Goal: Task Accomplishment & Management: Complete application form

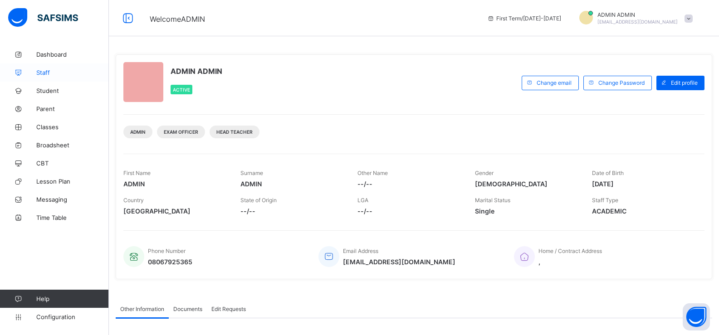
click at [54, 74] on span "Staff" at bounding box center [72, 72] width 73 height 7
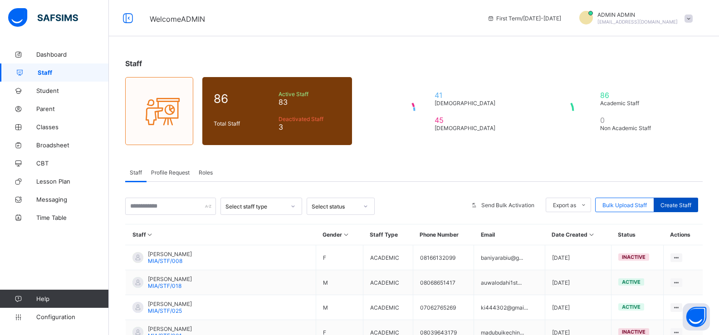
click at [680, 205] on span "Create Staff" at bounding box center [676, 205] width 31 height 7
select select "**"
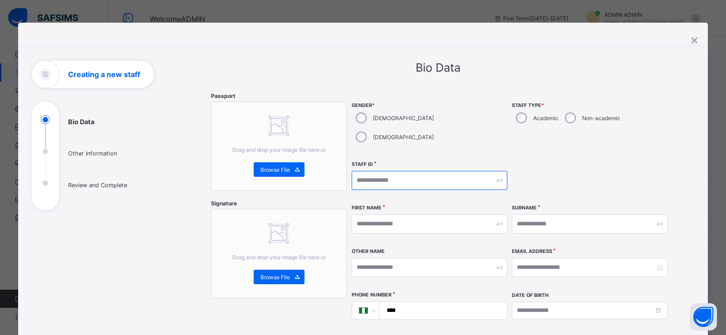
click at [370, 171] on input "text" at bounding box center [430, 180] width 156 height 19
type input "**********"
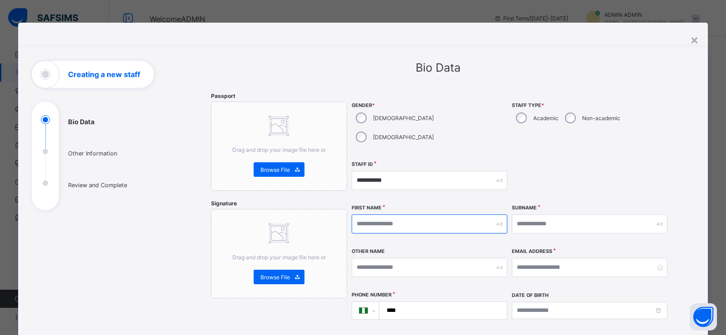
click at [362, 215] on input "text" at bounding box center [430, 224] width 156 height 19
type input "******"
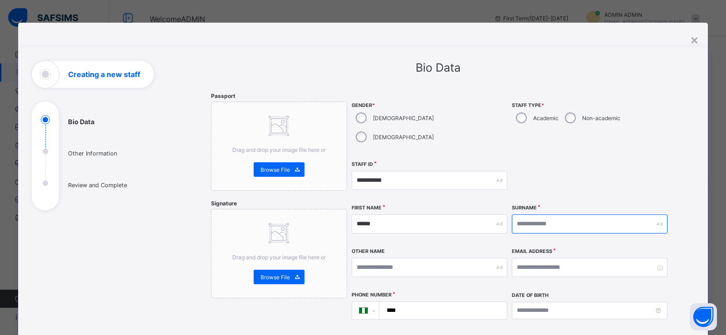
click at [524, 215] on input "text" at bounding box center [590, 224] width 156 height 19
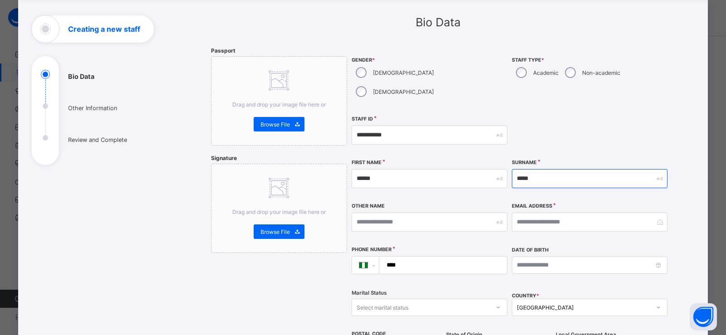
type input "*****"
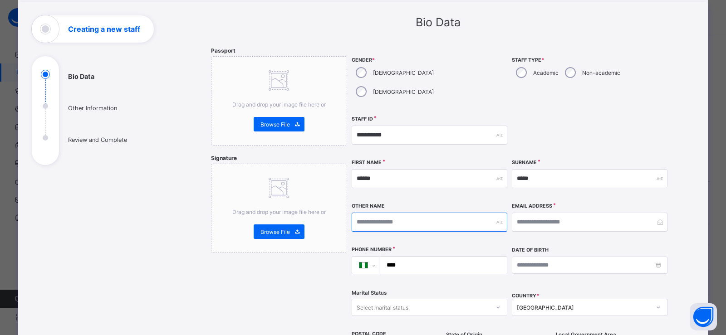
click at [383, 213] on input "text" at bounding box center [430, 222] width 156 height 19
type input "**********"
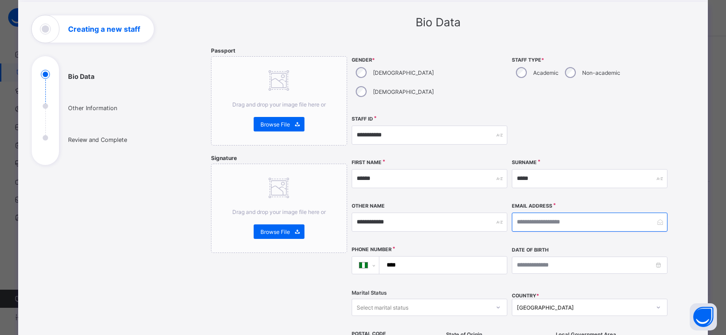
click at [544, 213] on input "email" at bounding box center [590, 222] width 156 height 19
type input "**********"
click at [405, 257] on input "****" at bounding box center [441, 265] width 120 height 17
type input "**********"
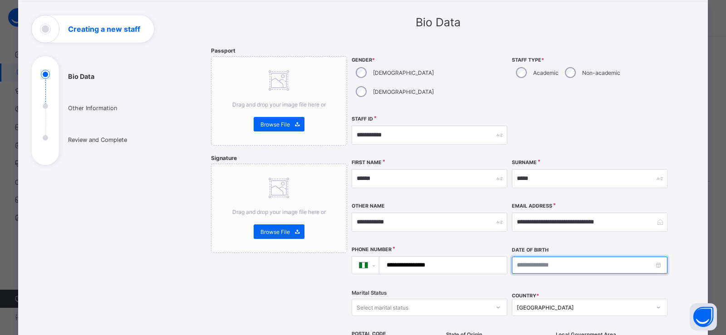
click at [534, 257] on input at bounding box center [590, 265] width 156 height 17
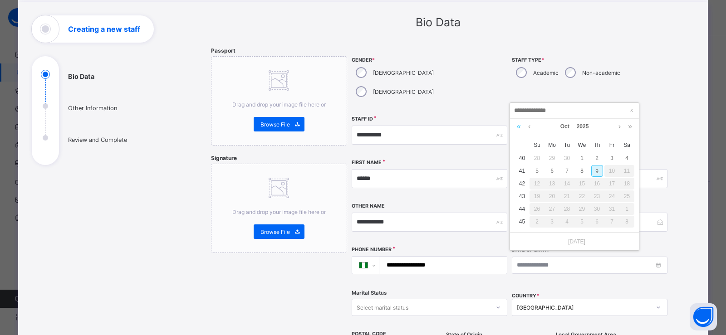
click at [519, 129] on link at bounding box center [519, 126] width 9 height 15
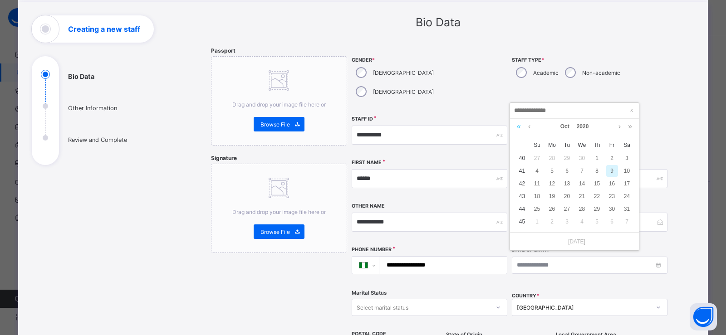
click at [519, 129] on link at bounding box center [519, 126] width 9 height 15
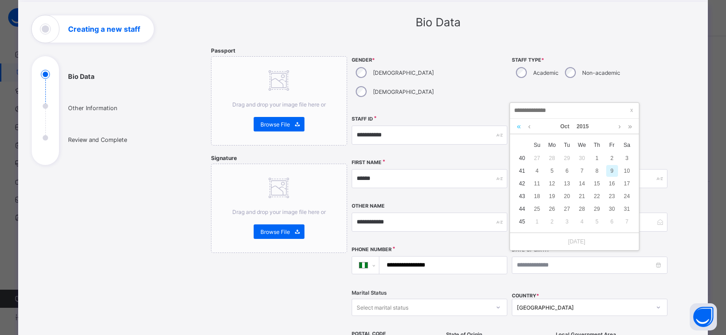
click at [519, 129] on link at bounding box center [519, 126] width 9 height 15
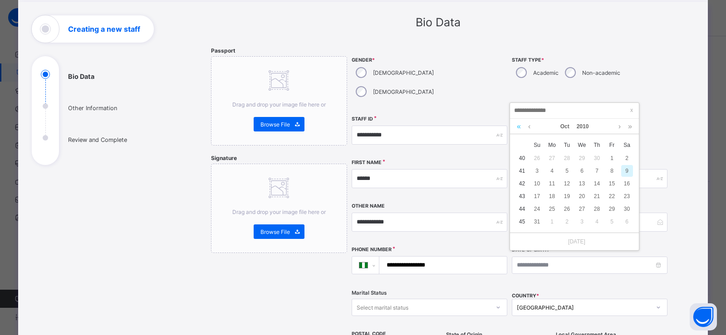
click at [519, 129] on link at bounding box center [519, 126] width 9 height 15
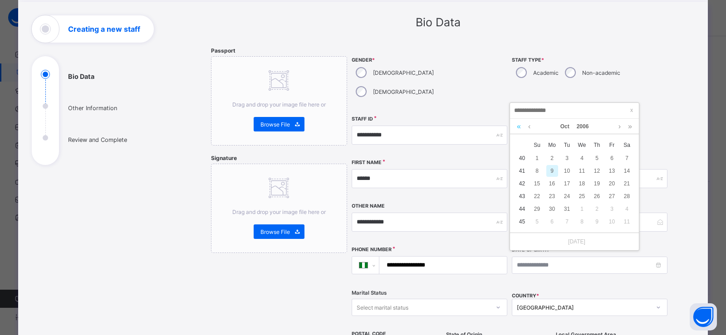
click at [519, 129] on link at bounding box center [519, 126] width 9 height 15
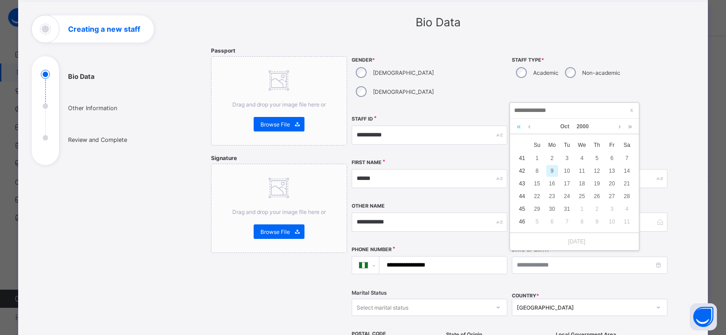
click at [519, 129] on link at bounding box center [519, 126] width 9 height 15
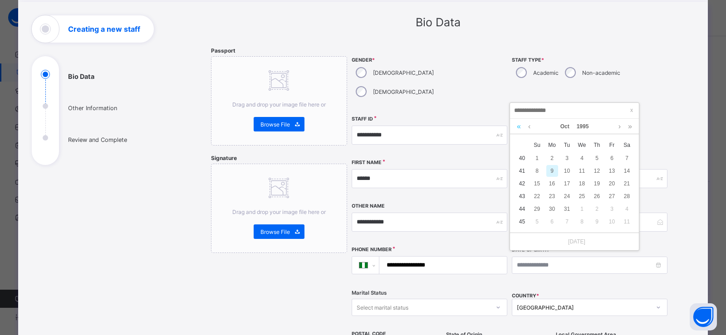
click at [519, 129] on link at bounding box center [519, 126] width 9 height 15
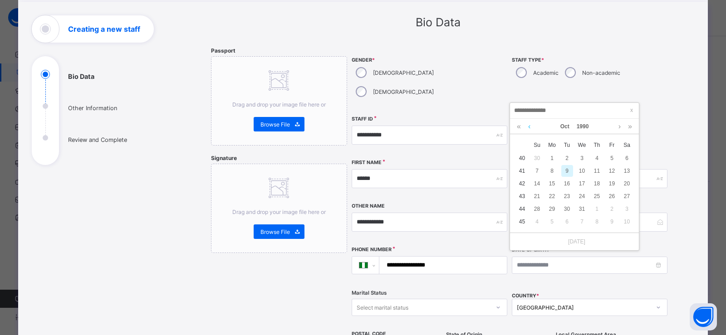
click at [530, 126] on link at bounding box center [529, 126] width 7 height 15
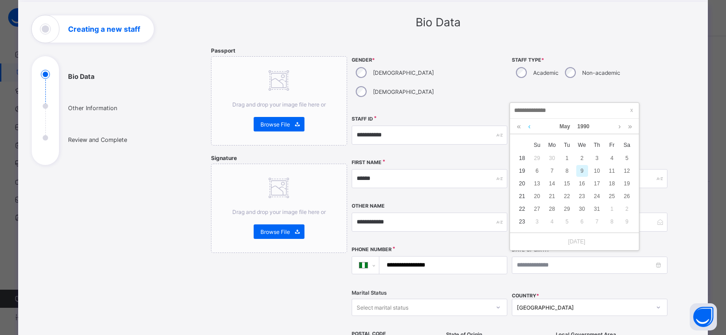
click at [530, 126] on link at bounding box center [529, 126] width 7 height 15
click at [613, 169] on div "9" at bounding box center [612, 171] width 12 height 12
type input "**********"
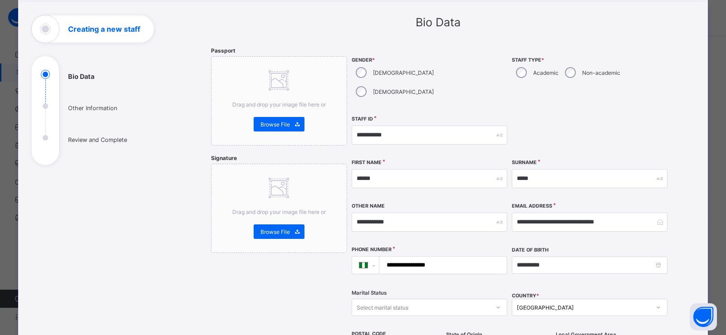
scroll to position [91, 0]
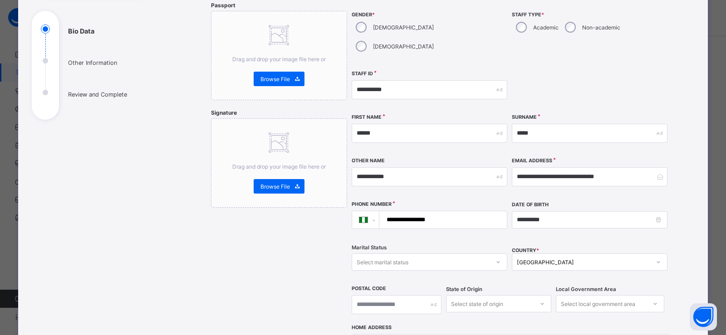
click at [412, 256] on div "Select marital status" at bounding box center [420, 262] width 137 height 13
click at [422, 289] on div "Married" at bounding box center [429, 296] width 155 height 14
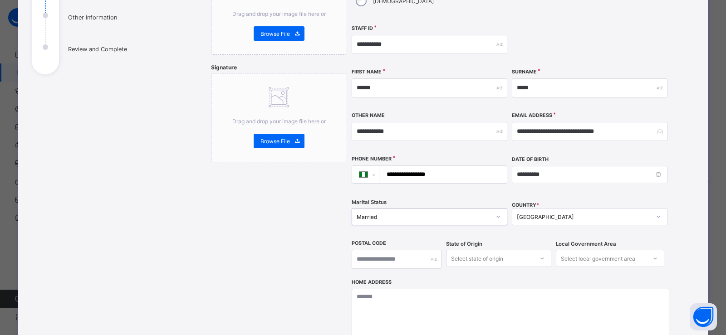
scroll to position [194, 0]
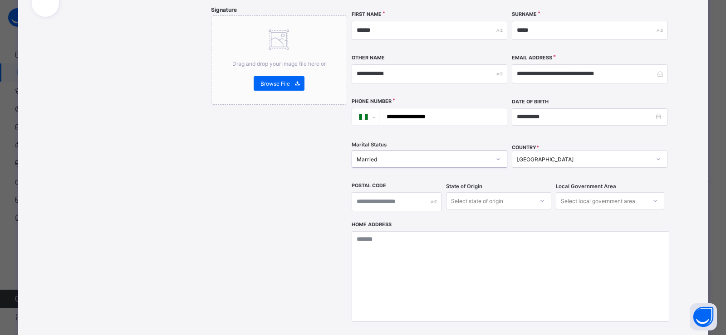
click at [461, 210] on div "Select state of origin" at bounding box center [498, 200] width 105 height 17
type input "***"
click at [476, 214] on div "Kano" at bounding box center [499, 221] width 104 height 14
click at [566, 192] on div "Select local government area" at bounding box center [598, 200] width 74 height 17
type input "**"
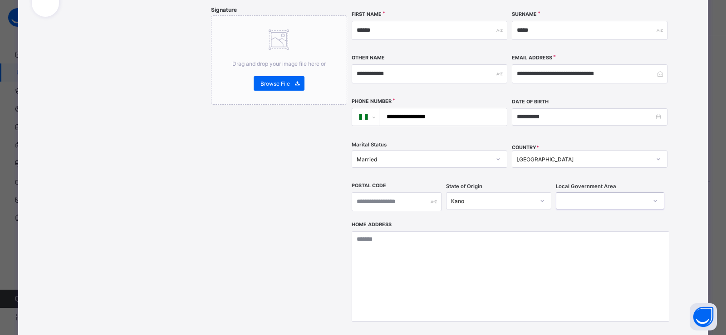
click at [583, 195] on div at bounding box center [601, 201] width 90 height 13
click at [569, 195] on div at bounding box center [601, 201] width 90 height 13
click at [590, 195] on div at bounding box center [601, 201] width 90 height 13
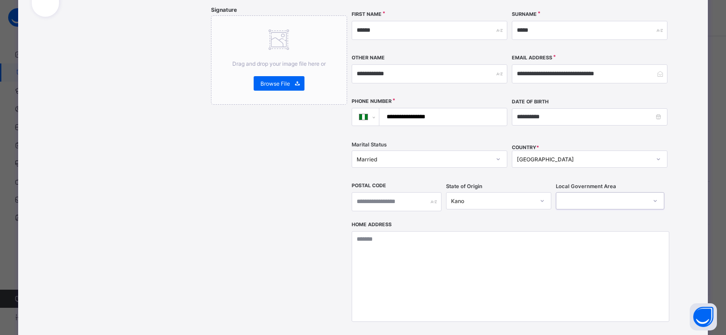
click at [590, 195] on div at bounding box center [601, 201] width 90 height 13
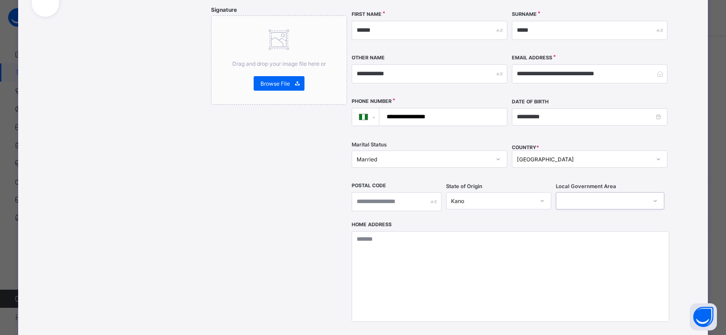
click at [590, 195] on div at bounding box center [601, 201] width 90 height 13
type input "*"
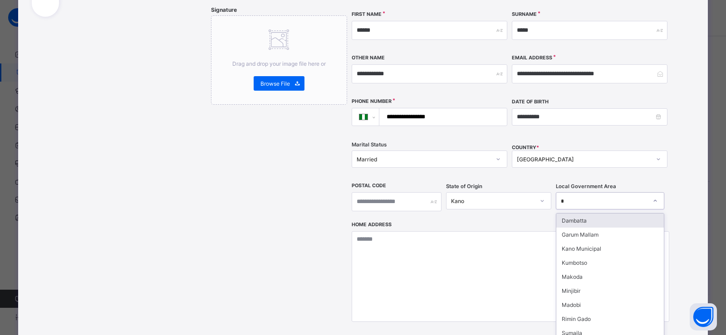
type input "**"
click at [590, 214] on div "Kano Municipal" at bounding box center [610, 221] width 108 height 14
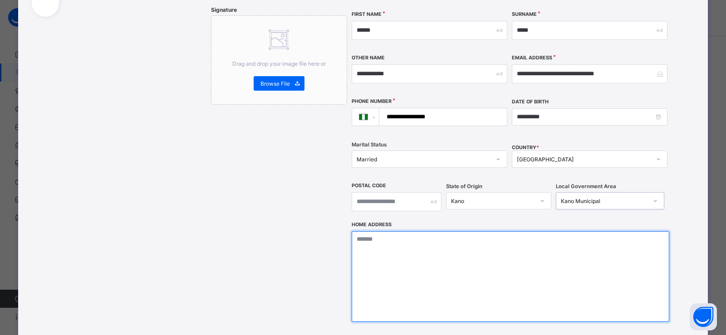
click at [396, 231] on textarea at bounding box center [511, 276] width 318 height 91
click at [408, 231] on textarea "**********" at bounding box center [511, 276] width 318 height 91
click at [409, 231] on textarea "**********" at bounding box center [511, 276] width 318 height 91
click at [423, 231] on textarea "**********" at bounding box center [511, 276] width 318 height 91
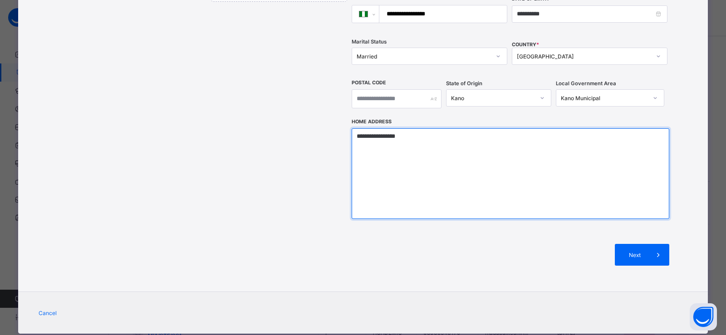
scroll to position [299, 0]
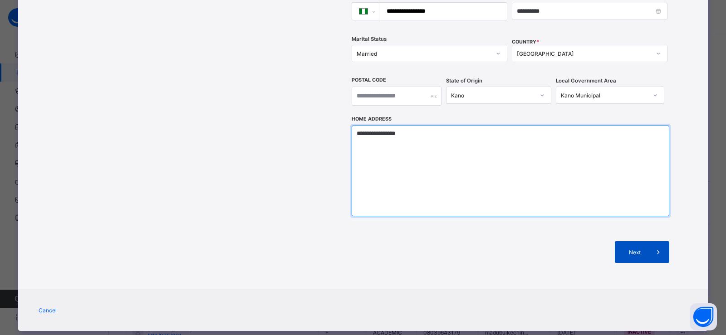
type textarea "**********"
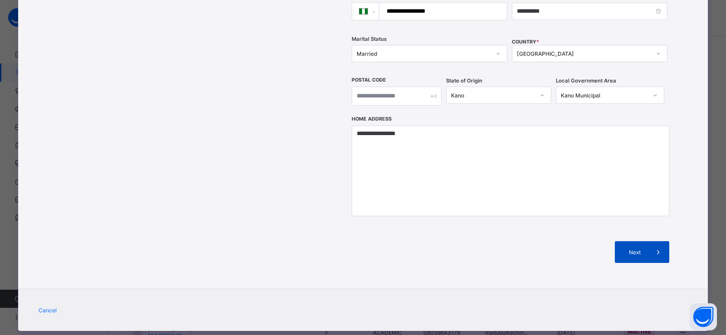
click at [640, 241] on div "Next" at bounding box center [642, 252] width 54 height 22
click at [635, 241] on div "Next" at bounding box center [642, 252] width 54 height 22
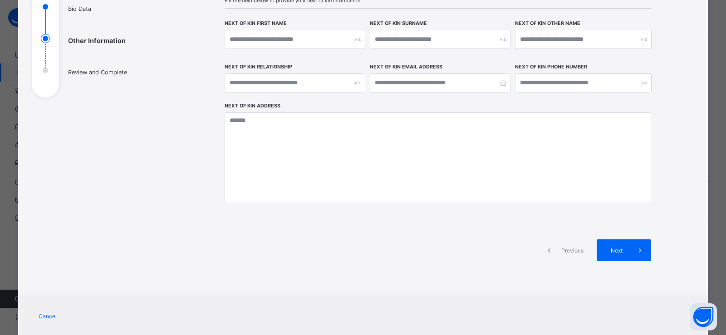
scroll to position [92, 0]
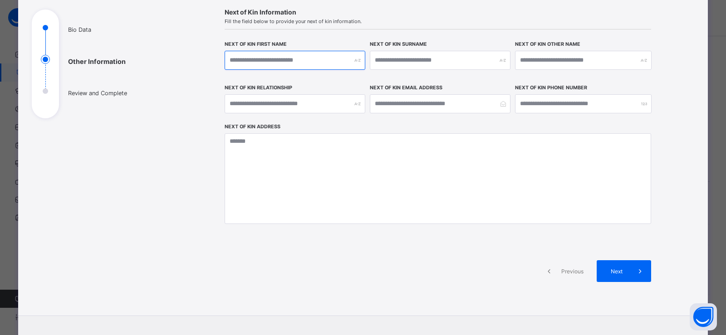
click at [245, 61] on input "text" at bounding box center [295, 60] width 141 height 19
type input "********"
click at [391, 64] on input "text" at bounding box center [440, 60] width 141 height 19
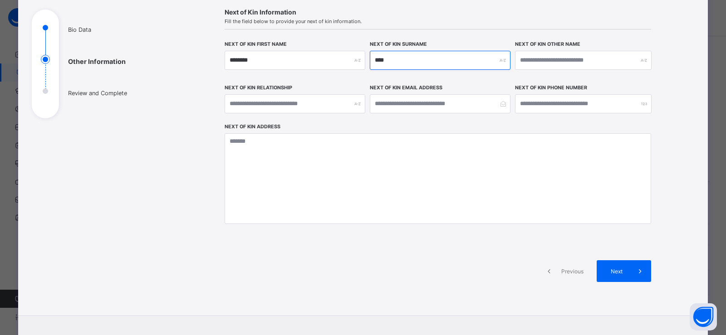
type input "****"
click at [530, 65] on input "text" at bounding box center [583, 60] width 137 height 19
type input "*****"
click at [388, 60] on input "****" at bounding box center [440, 60] width 141 height 19
type input "*"
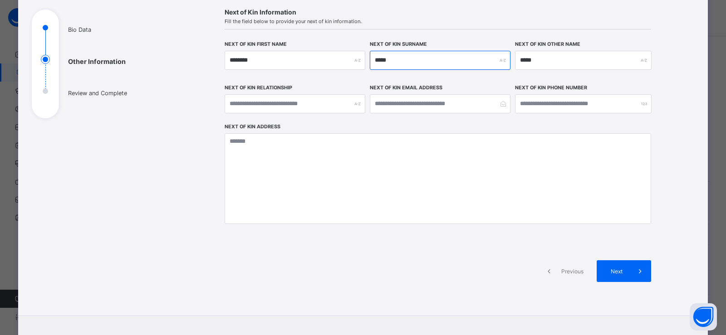
type input "*****"
click at [549, 57] on input "*****" at bounding box center [583, 60] width 137 height 19
type input "*"
type input "****"
click at [233, 103] on input "text" at bounding box center [295, 103] width 141 height 19
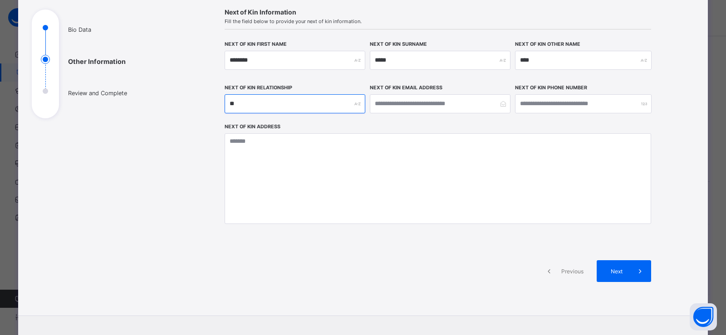
type input "*"
click at [386, 103] on input "email" at bounding box center [440, 103] width 141 height 19
click at [552, 100] on input "number" at bounding box center [583, 103] width 137 height 19
type input "*"
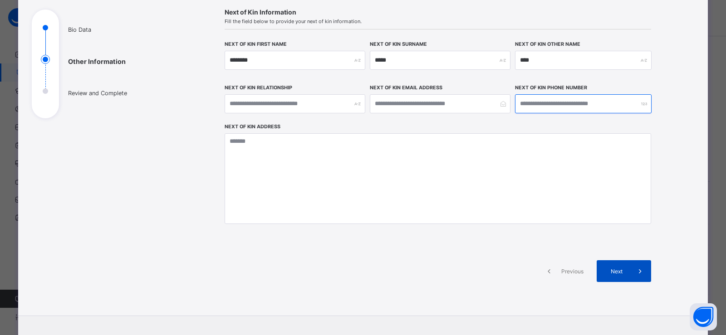
type input "**********"
click at [617, 275] on span "Next" at bounding box center [617, 271] width 26 height 7
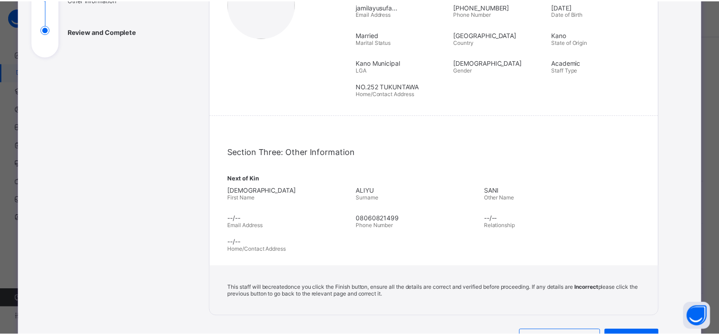
scroll to position [228, 0]
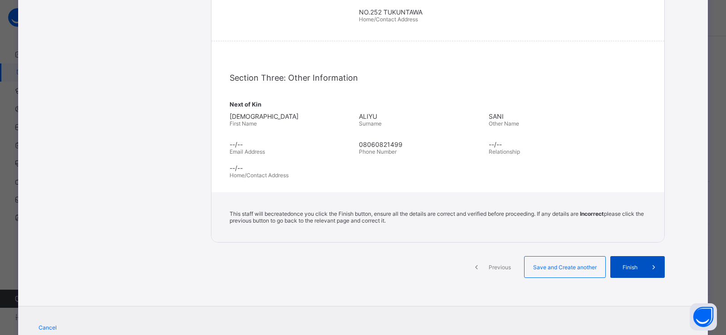
click at [624, 270] on span "Finish" at bounding box center [630, 267] width 26 height 7
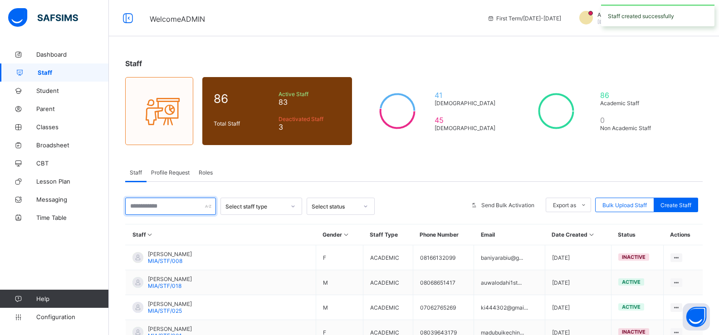
click at [145, 206] on input "text" at bounding box center [170, 206] width 91 height 17
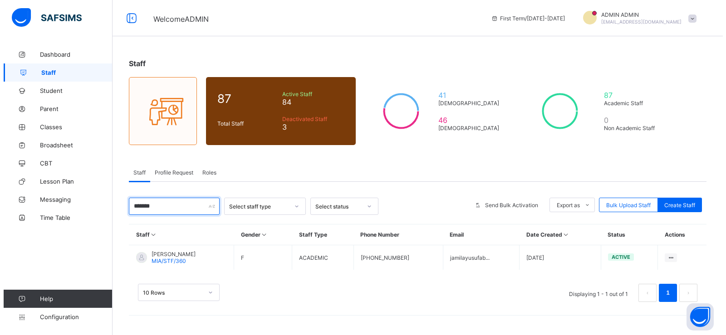
scroll to position [0, 0]
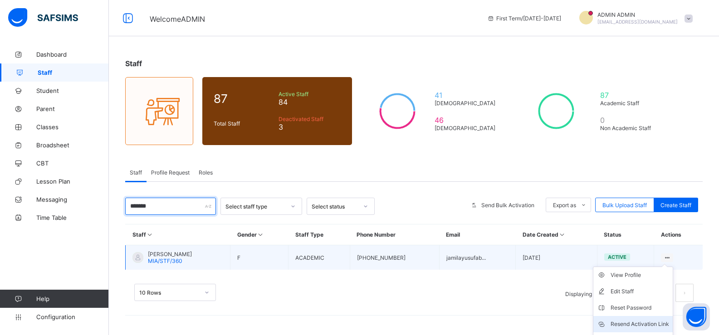
type input "*******"
click at [649, 325] on div "Resend Activation Link" at bounding box center [640, 324] width 59 height 9
click at [636, 324] on div "Resend Activation Link" at bounding box center [640, 324] width 59 height 9
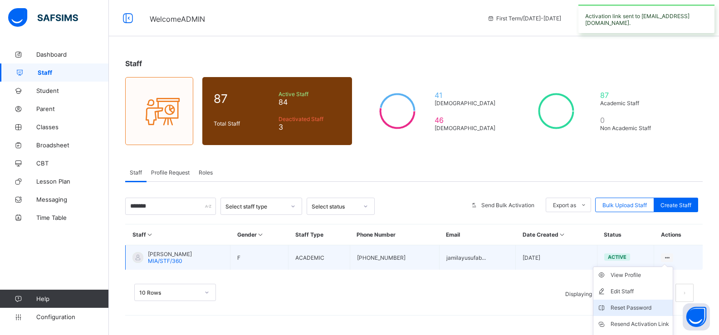
click at [644, 307] on div "Reset Password" at bounding box center [640, 308] width 59 height 9
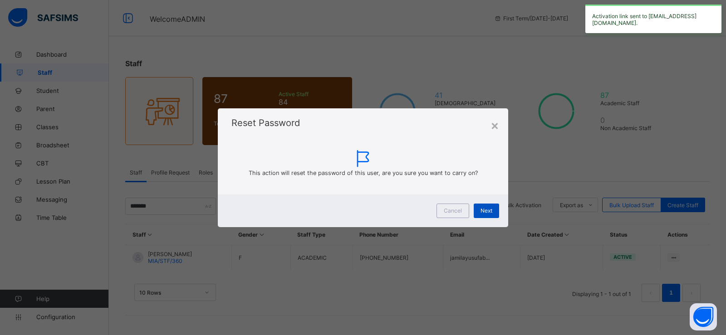
click at [481, 213] on span "Next" at bounding box center [487, 210] width 12 height 7
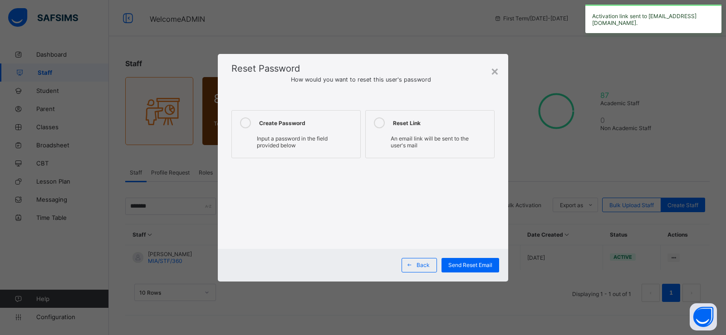
click at [257, 127] on label "Create Password Input a password in the field provided below" at bounding box center [295, 134] width 129 height 48
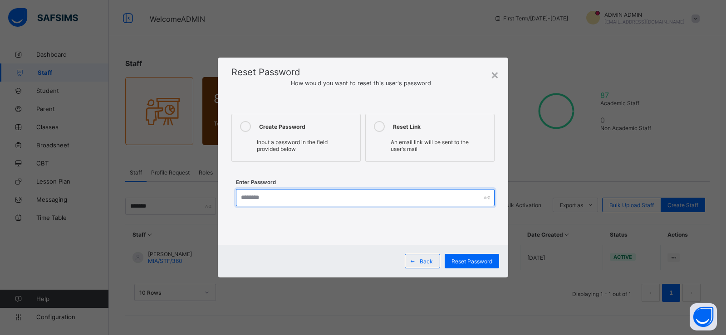
click at [277, 198] on input "text" at bounding box center [365, 197] width 259 height 17
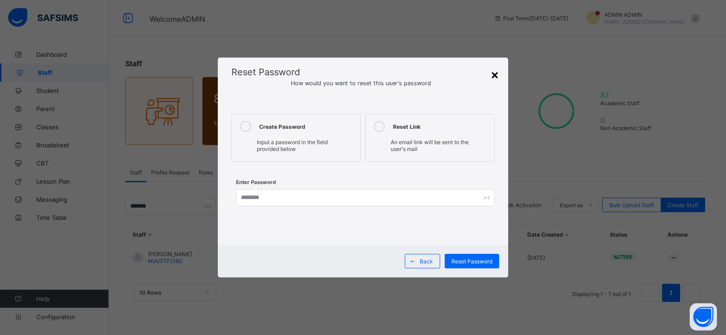
click at [494, 73] on div "×" at bounding box center [495, 74] width 9 height 15
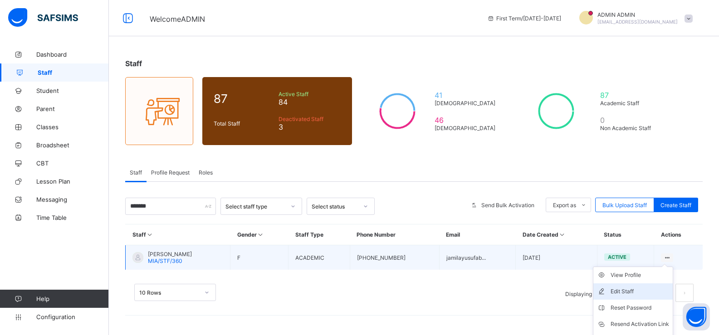
click at [638, 291] on div "Edit Staff" at bounding box center [640, 291] width 59 height 9
select select "**"
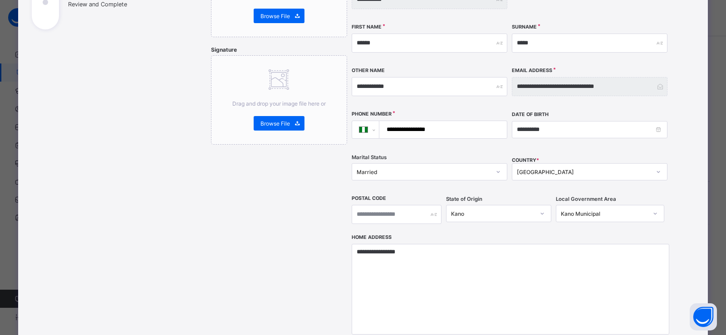
scroll to position [227, 0]
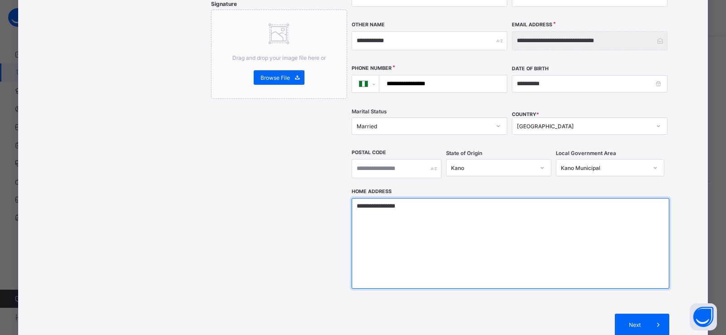
click at [532, 210] on textarea "**********" at bounding box center [511, 243] width 318 height 91
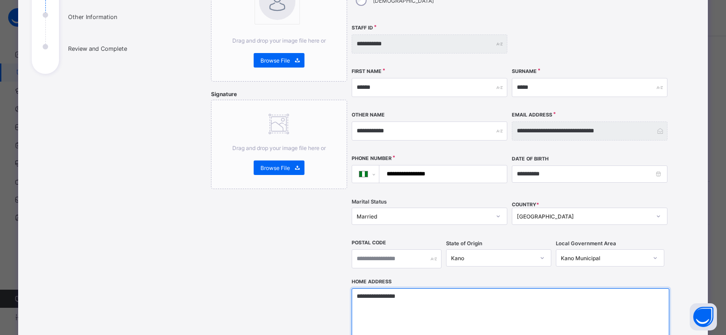
scroll to position [136, 0]
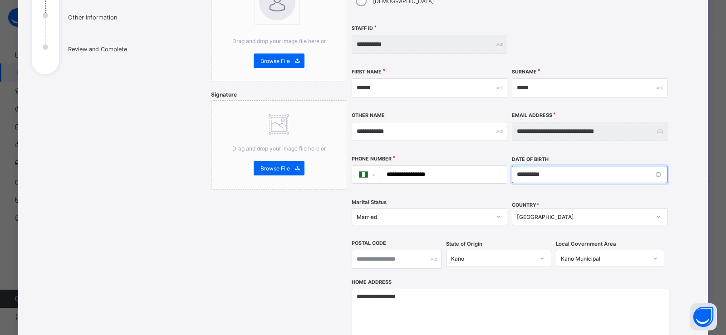
click at [547, 166] on input "**********" at bounding box center [590, 174] width 156 height 17
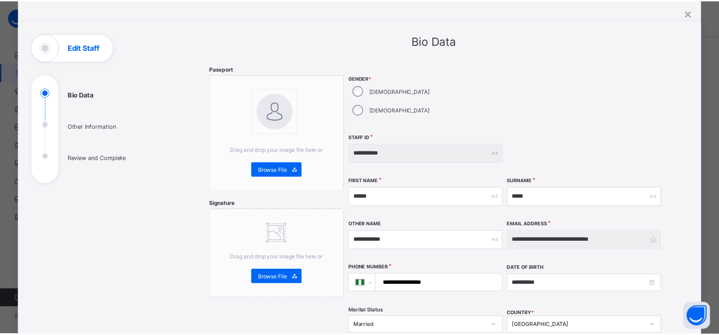
scroll to position [0, 0]
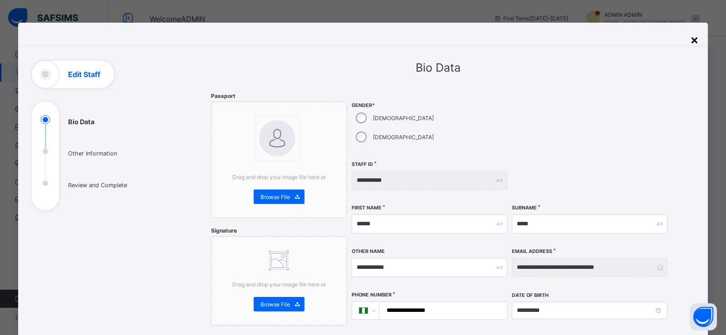
click at [695, 41] on div "×" at bounding box center [694, 39] width 9 height 15
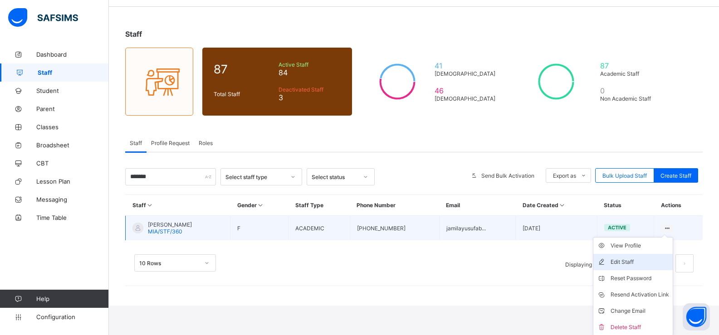
scroll to position [30, 0]
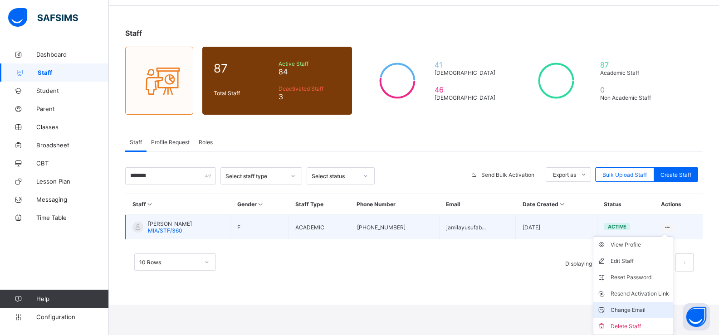
click at [635, 312] on div "Change Email" at bounding box center [640, 310] width 59 height 9
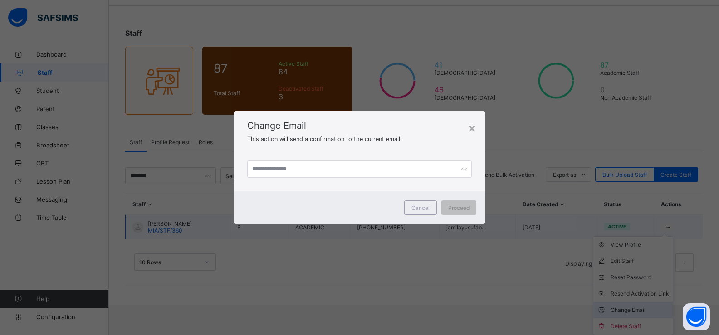
scroll to position [0, 0]
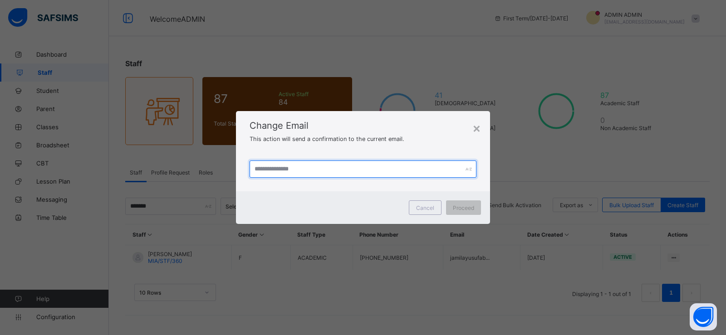
click at [305, 167] on input "text" at bounding box center [363, 169] width 227 height 17
type input "*"
type input "**********"
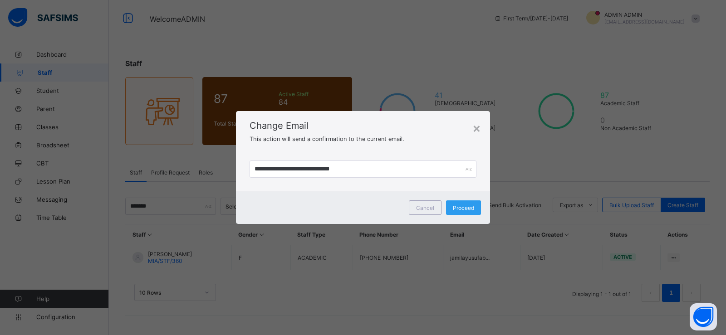
click at [464, 210] on span "Proceed" at bounding box center [463, 208] width 21 height 7
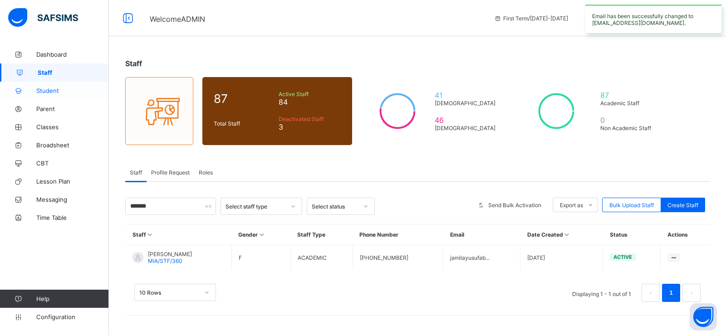
click at [60, 88] on span "Student" at bounding box center [72, 90] width 73 height 7
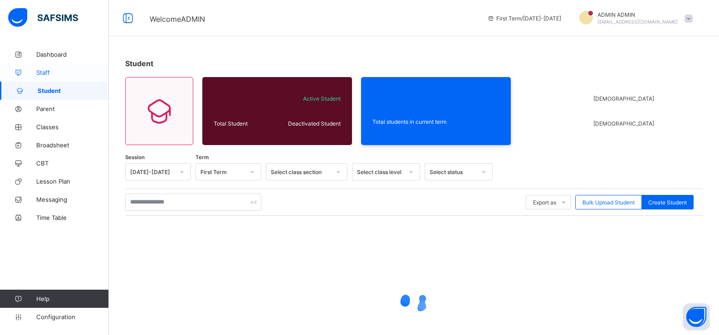
click at [65, 71] on span "Staff" at bounding box center [72, 72] width 73 height 7
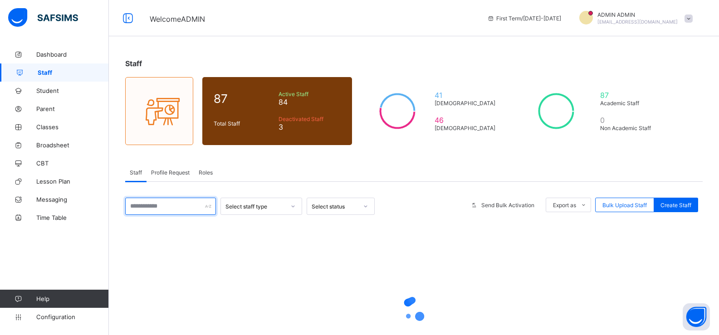
click at [147, 210] on input "text" at bounding box center [170, 206] width 91 height 17
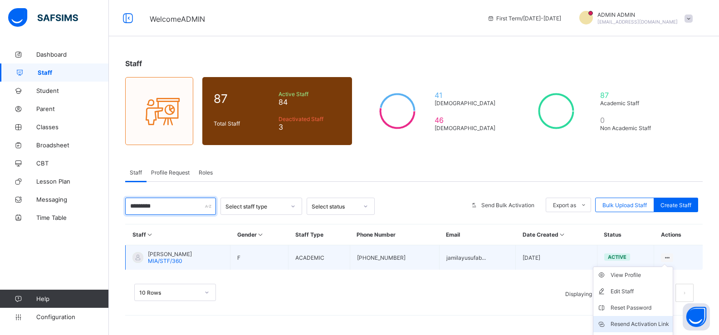
type input "*********"
click at [653, 322] on div "Resend Activation Link" at bounding box center [640, 324] width 59 height 9
click at [634, 323] on div "Resend Activation Link" at bounding box center [640, 324] width 59 height 9
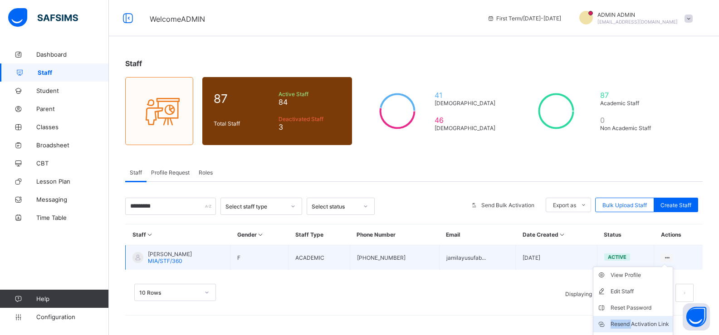
click at [634, 323] on div "Resend Activation Link" at bounding box center [640, 324] width 59 height 9
click at [652, 322] on div "Resend Activation Link" at bounding box center [640, 324] width 59 height 9
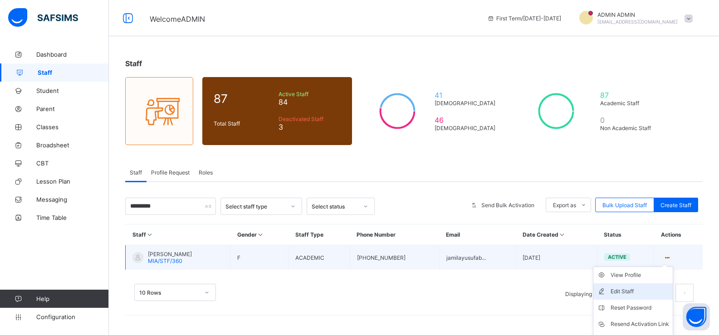
scroll to position [30, 0]
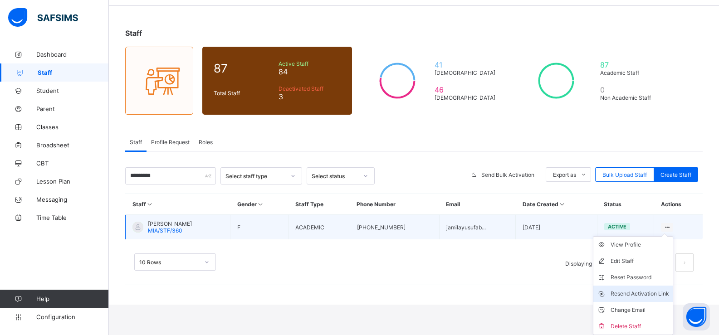
click at [638, 295] on div "Resend Activation Link" at bounding box center [640, 294] width 59 height 9
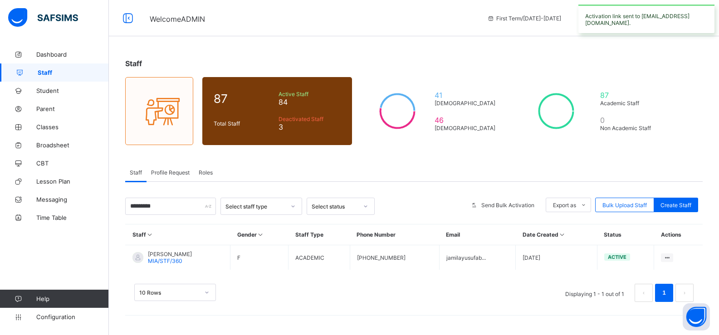
scroll to position [0, 0]
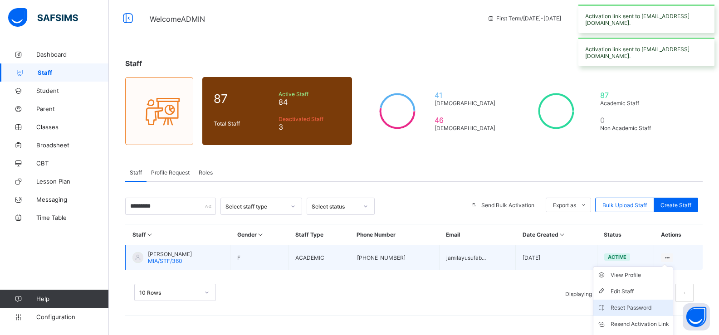
click at [648, 309] on div "Reset Password" at bounding box center [640, 308] width 59 height 9
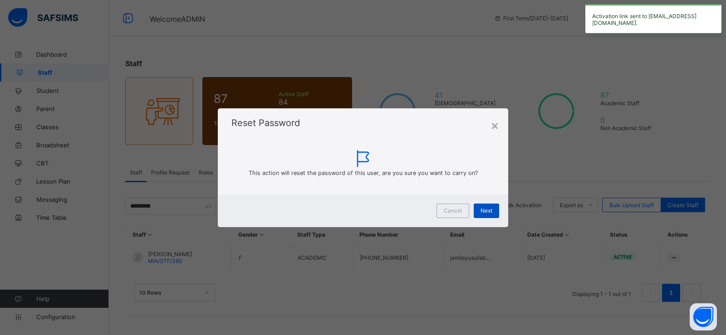
click at [481, 209] on span "Next" at bounding box center [487, 210] width 12 height 7
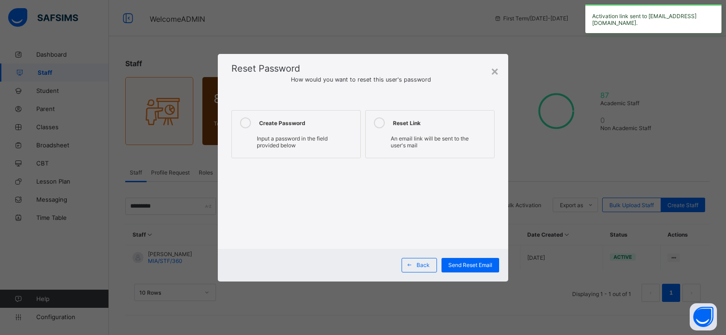
click at [266, 128] on label "Create Password Input a password in the field provided below" at bounding box center [295, 134] width 129 height 48
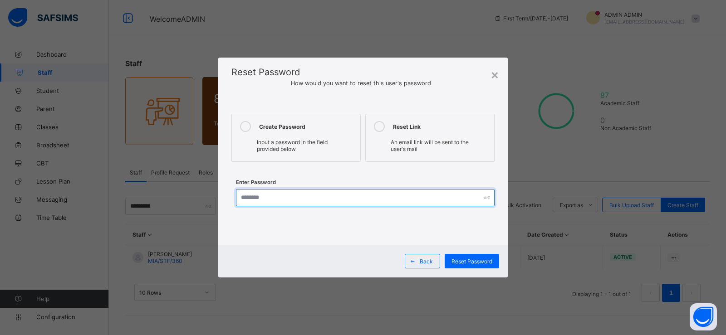
click at [248, 196] on input "text" at bounding box center [365, 197] width 259 height 17
type input "**********"
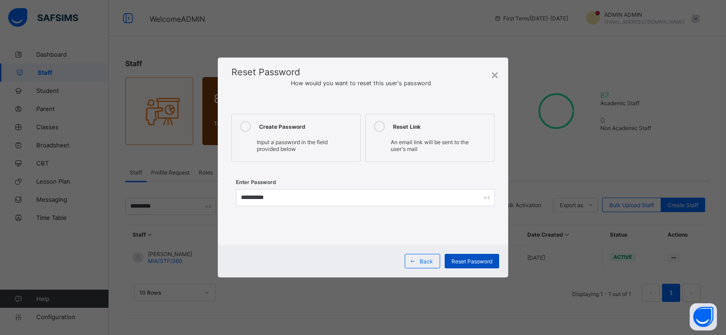
click at [465, 261] on span "Reset Password" at bounding box center [472, 261] width 41 height 7
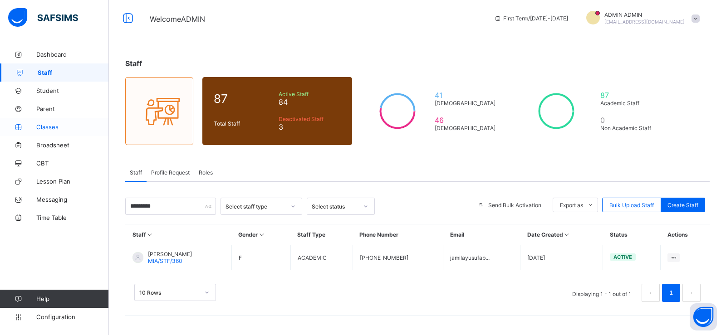
click at [59, 125] on span "Classes" at bounding box center [72, 126] width 73 height 7
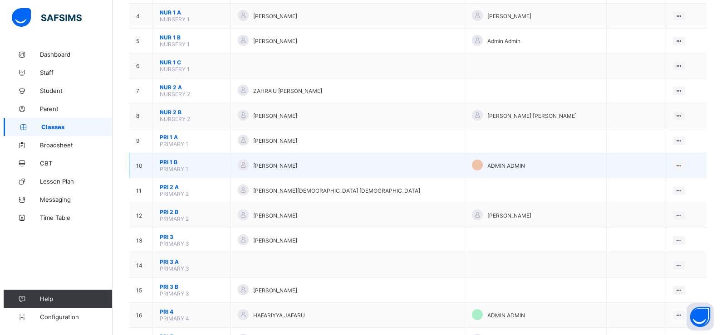
scroll to position [182, 0]
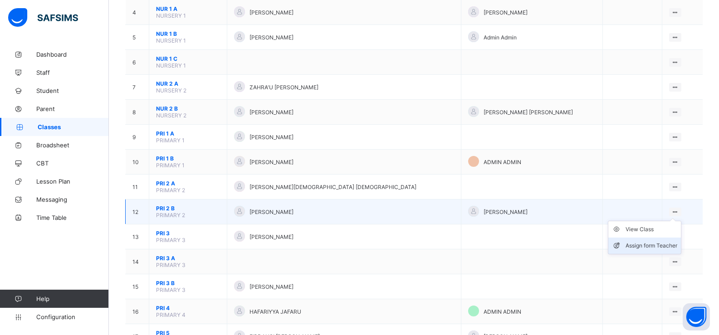
click at [633, 245] on div "Assign form Teacher" at bounding box center [652, 245] width 52 height 9
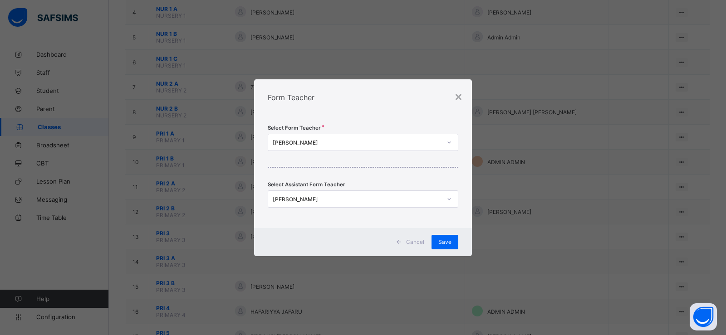
click at [361, 143] on div "[PERSON_NAME]" at bounding box center [357, 142] width 169 height 7
type input "****"
click at [355, 163] on div "[PERSON_NAME]" at bounding box center [363, 162] width 190 height 14
click at [454, 197] on div at bounding box center [449, 199] width 15 height 15
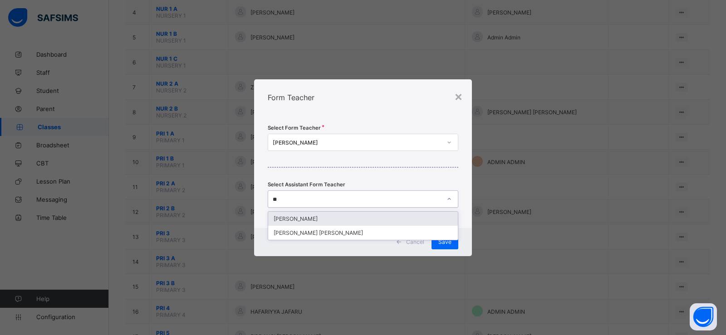
scroll to position [0, 0]
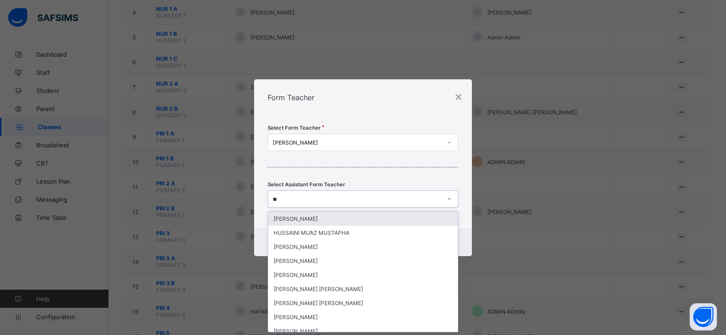
type input "***"
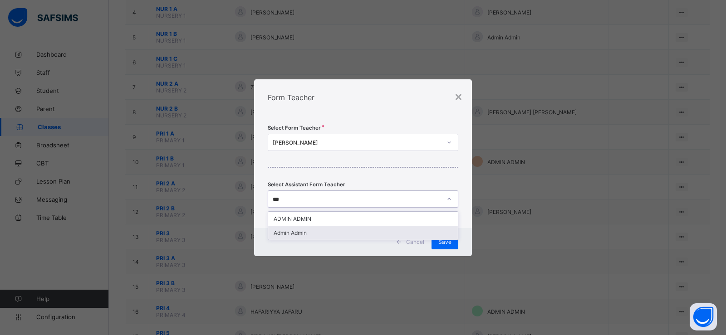
click at [311, 235] on div "Admin Admin" at bounding box center [363, 233] width 190 height 14
click at [453, 245] on div "Save" at bounding box center [445, 242] width 27 height 15
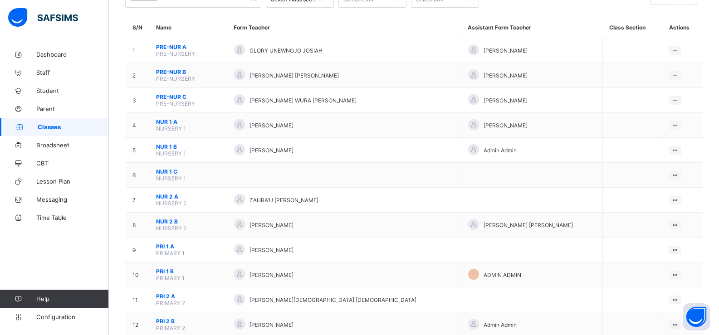
scroll to position [182, 0]
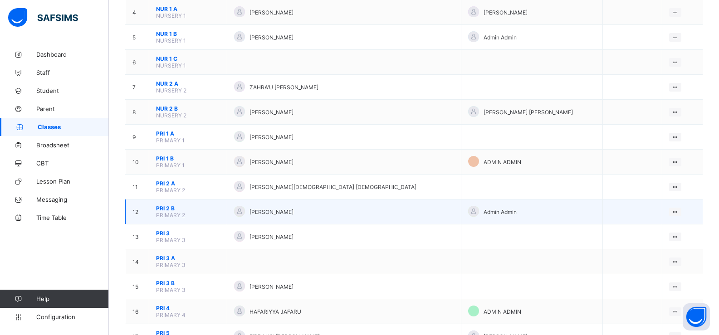
click at [208, 210] on span "PRI 2 B" at bounding box center [188, 208] width 64 height 7
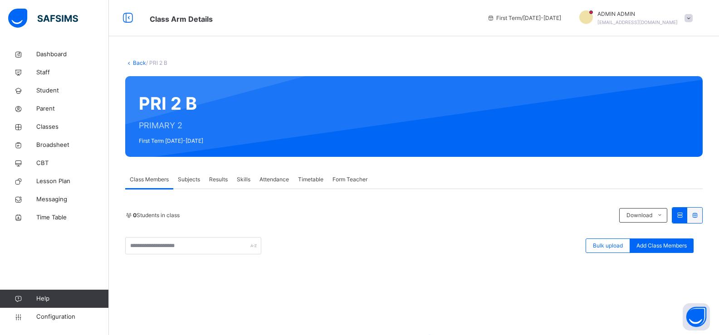
click at [186, 178] on span "Subjects" at bounding box center [189, 180] width 22 height 8
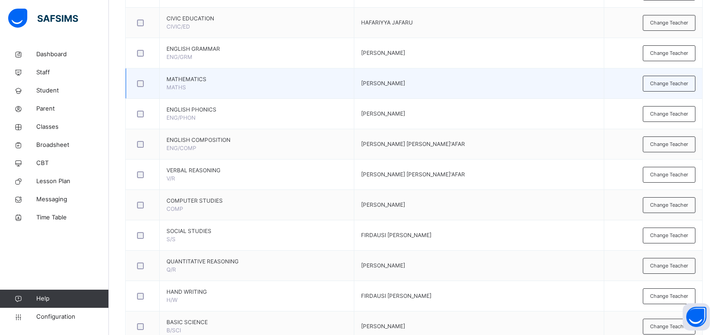
scroll to position [464, 0]
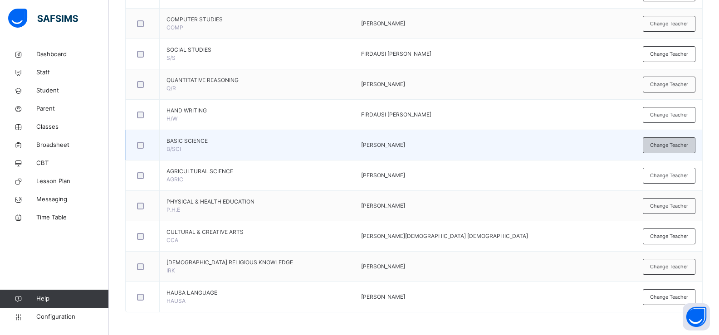
click at [665, 147] on span "Change Teacher" at bounding box center [669, 146] width 38 height 8
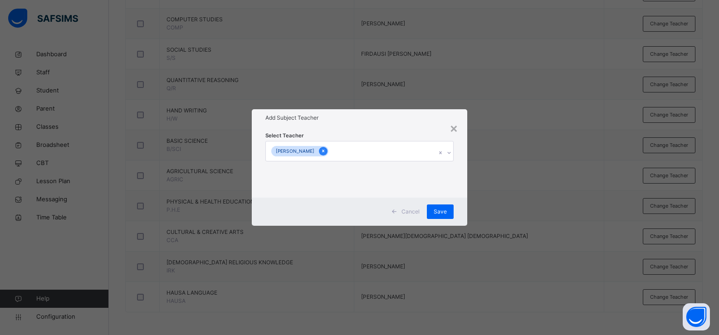
click at [326, 153] on icon at bounding box center [323, 151] width 5 height 6
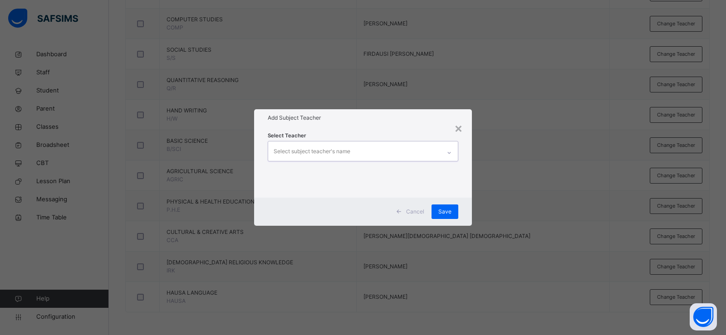
click at [312, 147] on div "Select subject teacher's name" at bounding box center [312, 151] width 77 height 17
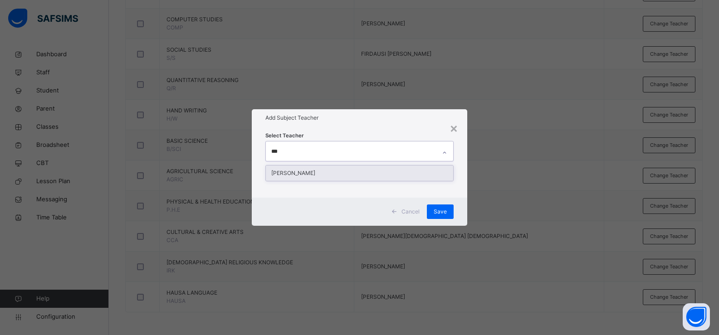
type input "****"
click at [323, 171] on div "[PERSON_NAME]" at bounding box center [360, 173] width 188 height 15
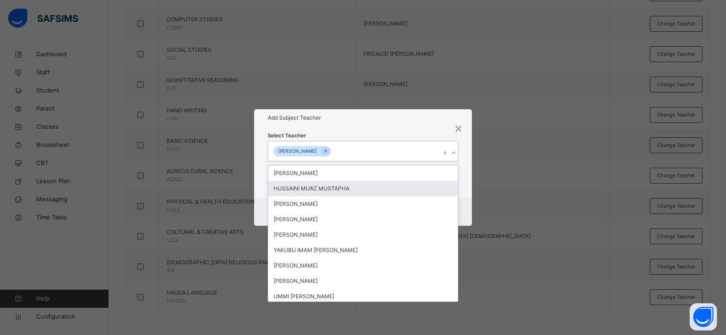
click at [464, 181] on div "Select Teacher option [PERSON_NAME], selected. option HUSSAINI MU’AZ MUSTAPHA f…" at bounding box center [363, 162] width 218 height 71
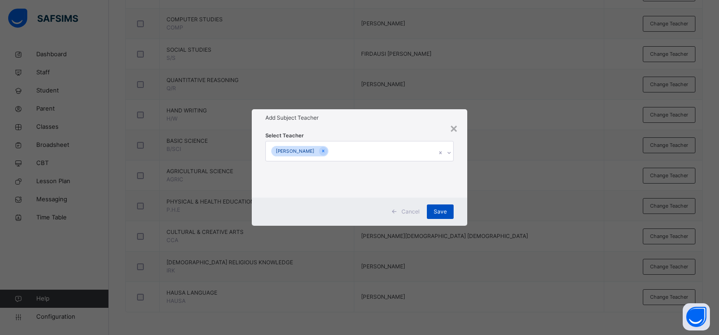
click at [434, 212] on div "Save" at bounding box center [440, 212] width 27 height 15
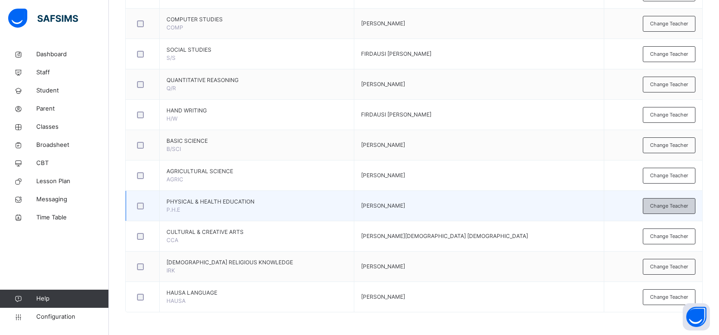
click at [662, 205] on span "Change Teacher" at bounding box center [669, 206] width 38 height 8
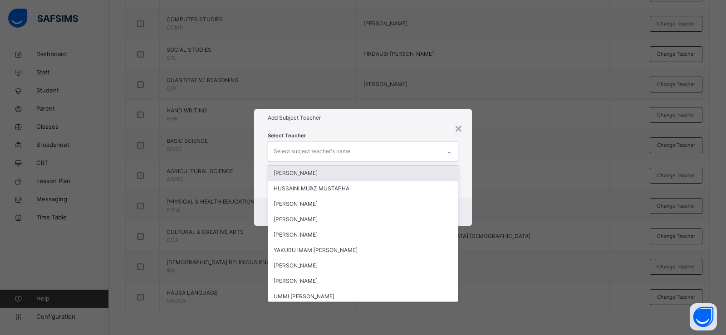
click at [323, 147] on div "Select subject teacher's name" at bounding box center [312, 151] width 77 height 17
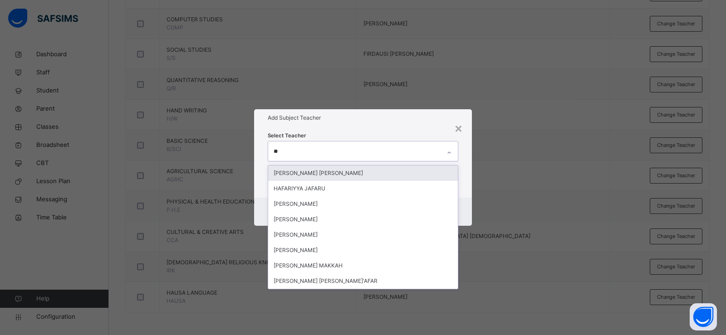
type input "***"
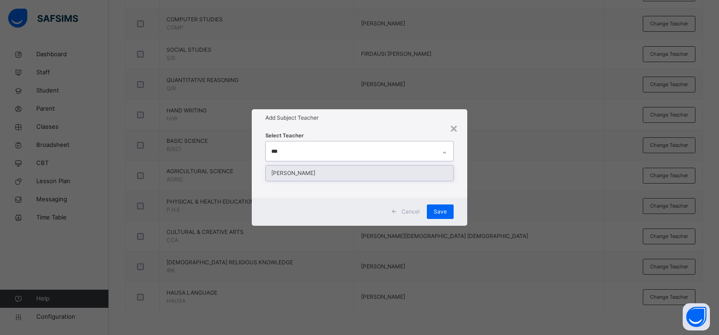
click at [346, 172] on div "[PERSON_NAME]" at bounding box center [360, 173] width 188 height 15
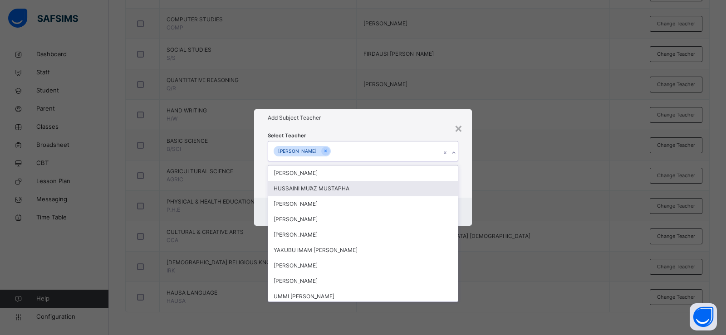
click at [467, 196] on div "Select Teacher option [PERSON_NAME], selected. option HUSSAINI MU’AZ MUSTAPHA f…" at bounding box center [363, 162] width 218 height 71
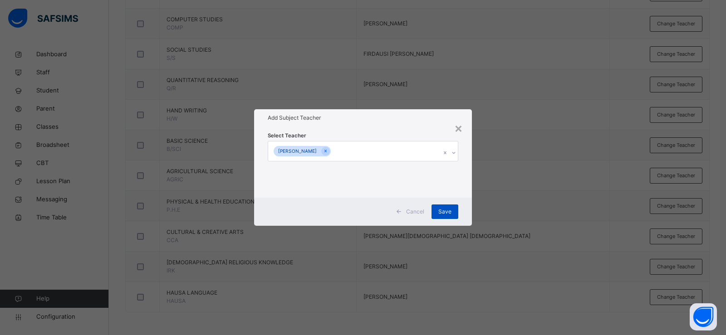
click at [447, 211] on span "Save" at bounding box center [444, 212] width 13 height 8
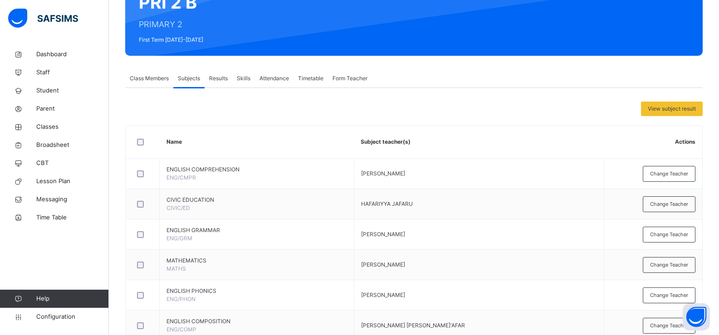
scroll to position [10, 0]
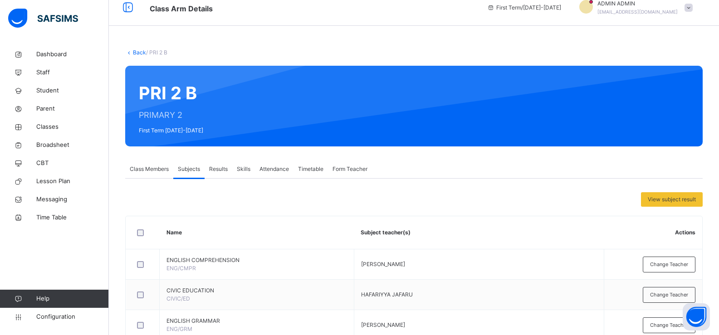
click at [135, 53] on link "Back" at bounding box center [139, 52] width 13 height 7
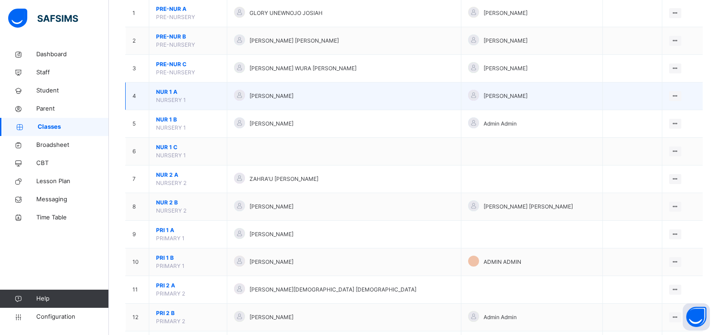
scroll to position [136, 0]
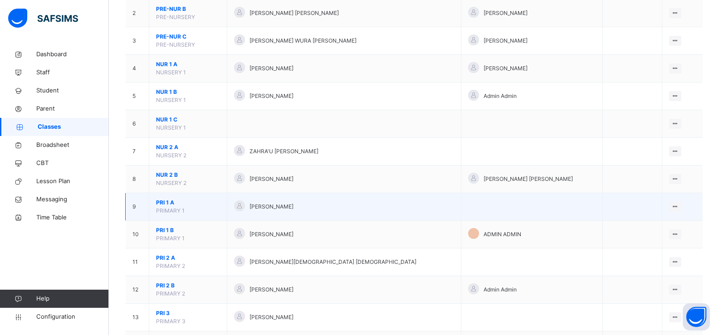
click at [211, 206] on span "PRI 1 A" at bounding box center [188, 203] width 64 height 8
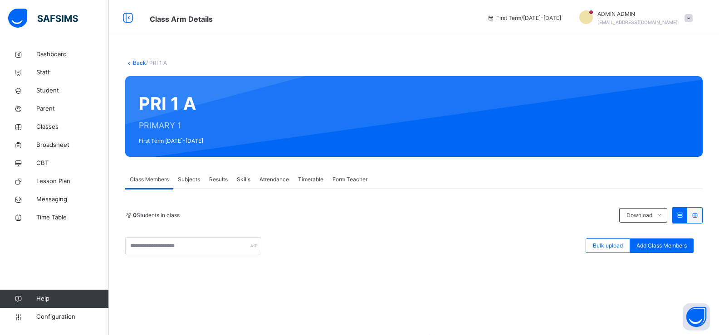
click at [194, 178] on span "Subjects" at bounding box center [189, 180] width 22 height 8
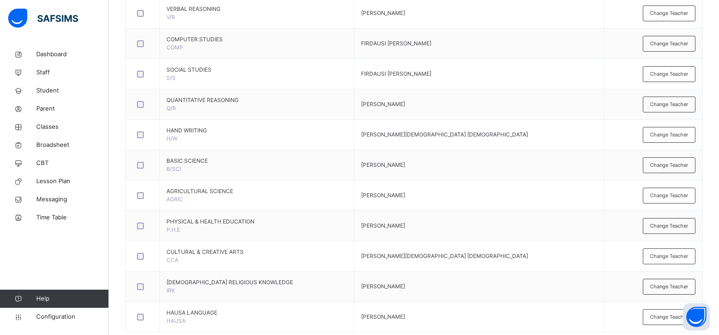
scroll to position [464, 0]
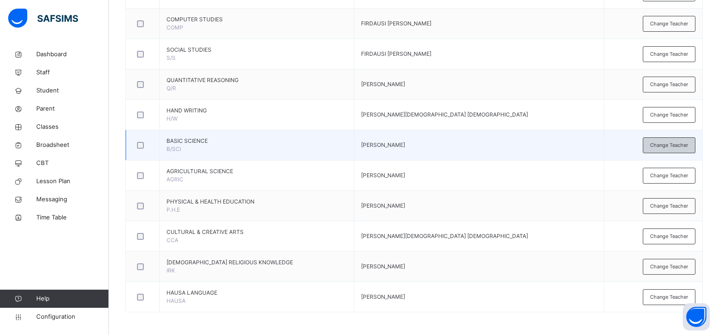
click at [661, 144] on span "Change Teacher" at bounding box center [669, 146] width 38 height 8
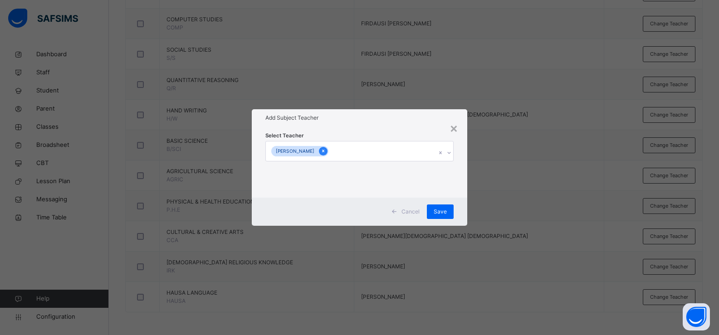
click at [326, 151] on icon at bounding box center [323, 151] width 5 height 6
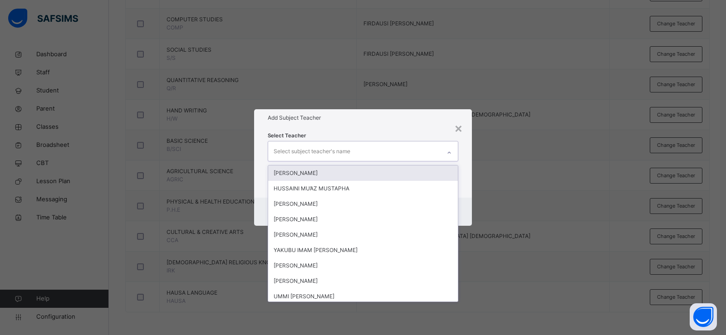
click at [316, 151] on div "Select subject teacher's name" at bounding box center [312, 151] width 77 height 17
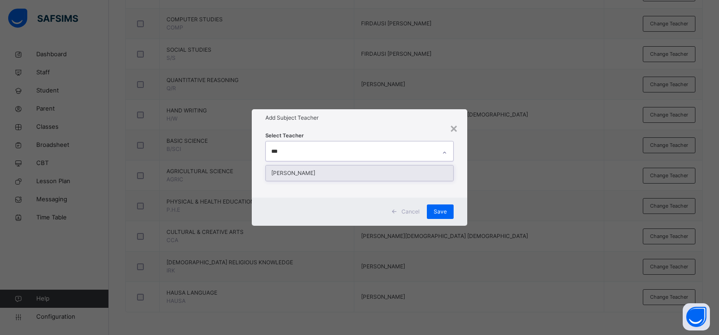
type input "****"
click at [327, 172] on div "[PERSON_NAME]" at bounding box center [360, 173] width 188 height 15
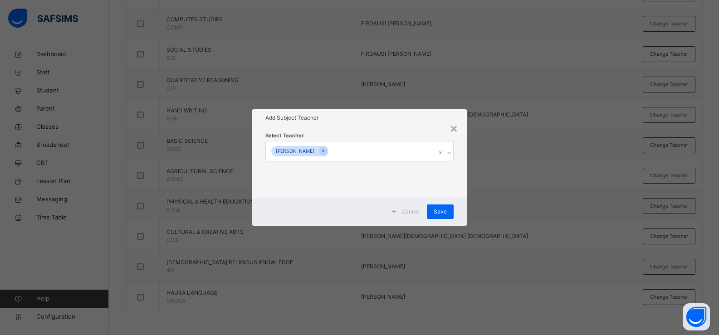
click at [468, 189] on div "Select Teacher [PERSON_NAME]" at bounding box center [360, 162] width 216 height 71
click at [438, 212] on span "Save" at bounding box center [440, 212] width 13 height 8
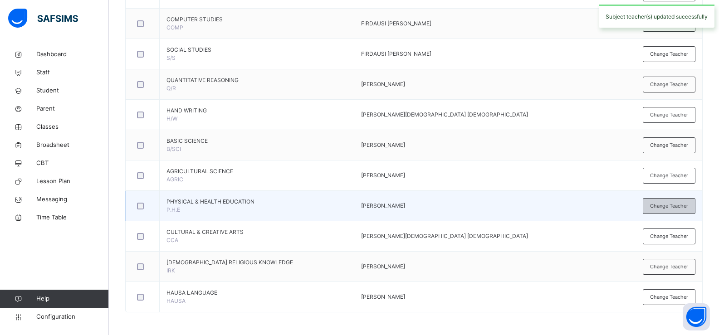
click at [663, 208] on span "Change Teacher" at bounding box center [669, 206] width 38 height 8
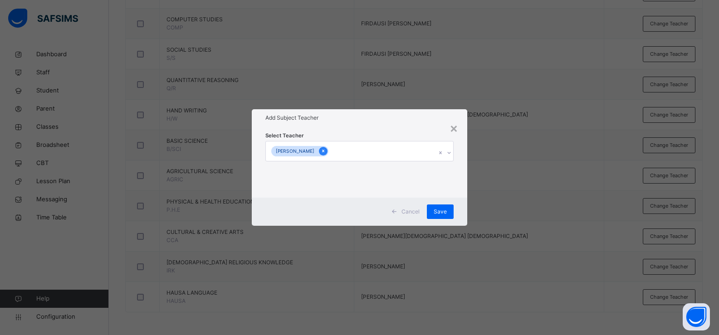
click at [324, 152] on div at bounding box center [323, 151] width 9 height 9
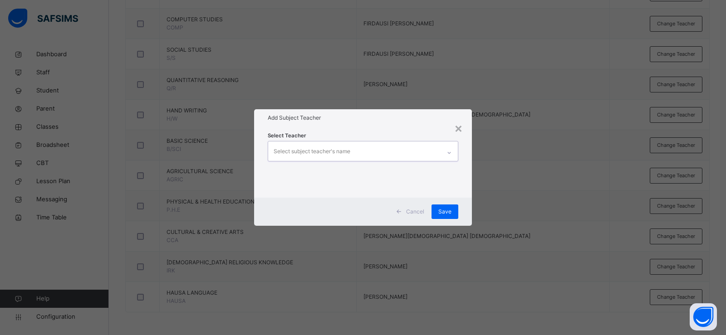
click at [292, 149] on div "Select subject teacher's name" at bounding box center [312, 151] width 77 height 17
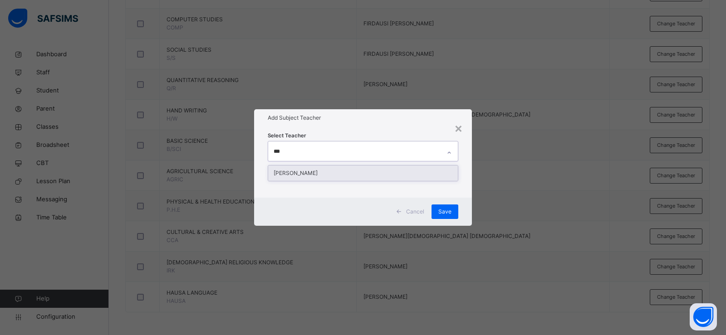
type input "****"
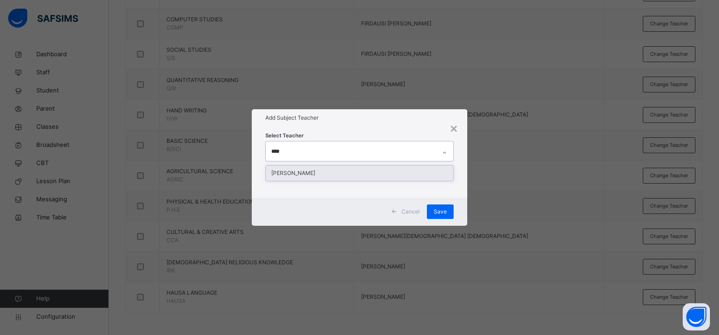
click at [304, 170] on div "[PERSON_NAME]" at bounding box center [360, 173] width 188 height 15
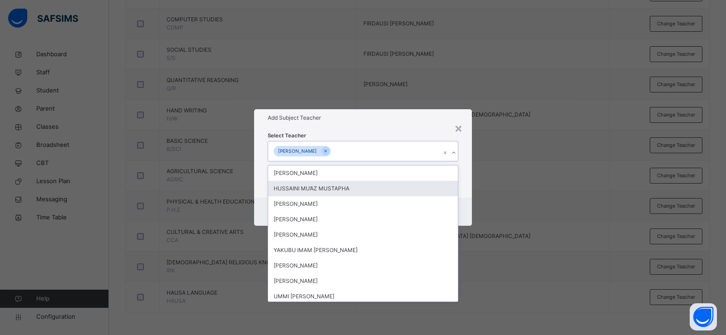
click at [464, 181] on div "Select Teacher option [PERSON_NAME], selected. option HUSSAINI MU’AZ MUSTAPHA f…" at bounding box center [363, 162] width 218 height 71
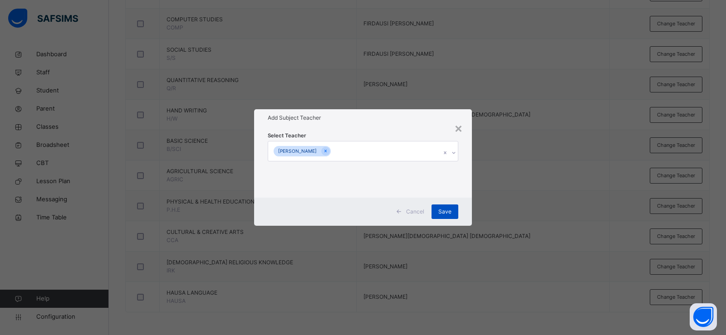
click at [439, 212] on span "Save" at bounding box center [444, 212] width 13 height 8
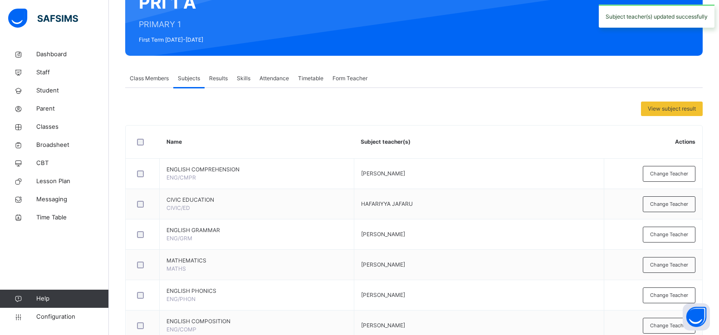
scroll to position [0, 0]
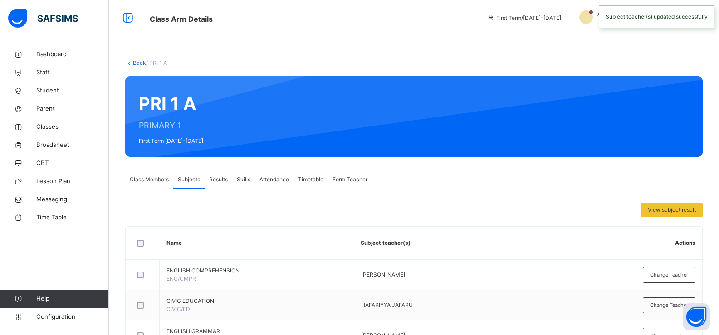
click at [140, 61] on link "Back" at bounding box center [139, 62] width 13 height 7
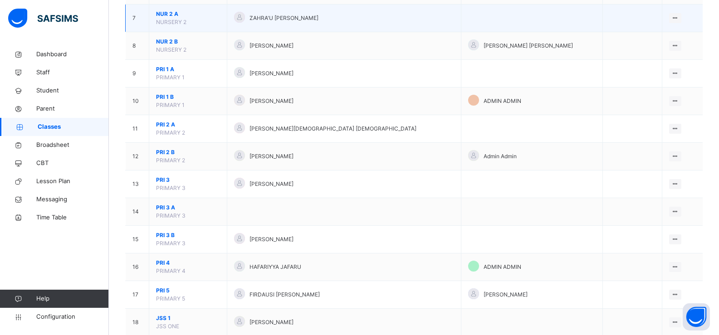
scroll to position [272, 0]
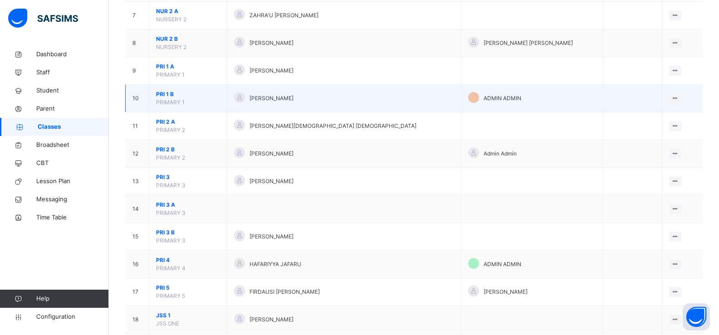
click at [198, 97] on span "PRI 1 B" at bounding box center [188, 94] width 64 height 8
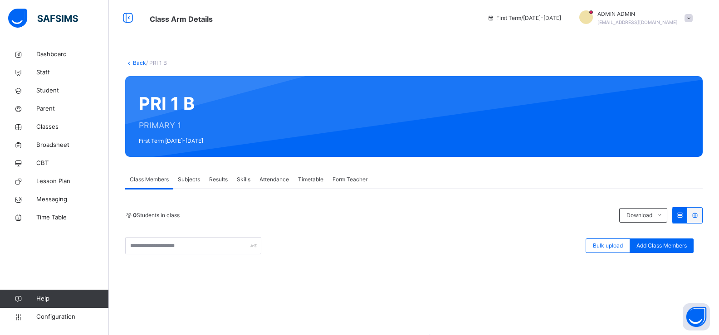
click at [191, 180] on span "Subjects" at bounding box center [189, 180] width 22 height 8
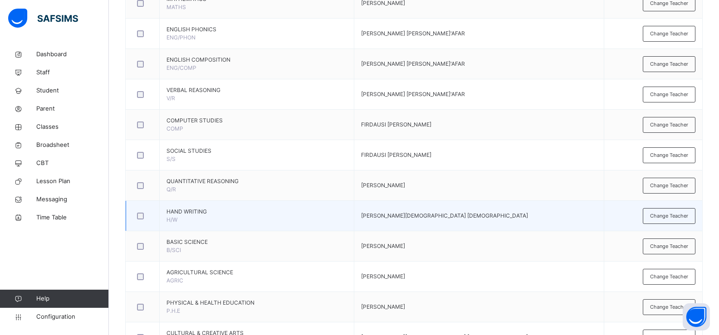
scroll to position [408, 0]
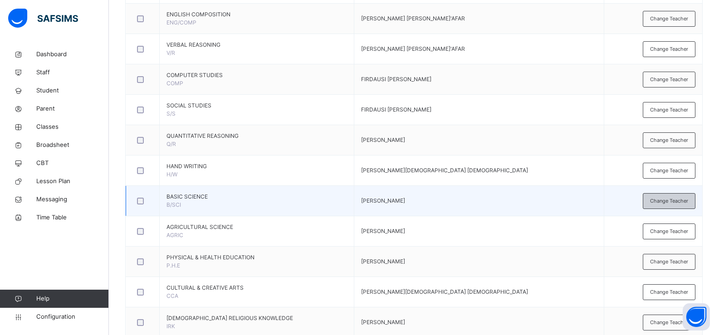
click at [665, 199] on span "Change Teacher" at bounding box center [669, 201] width 38 height 8
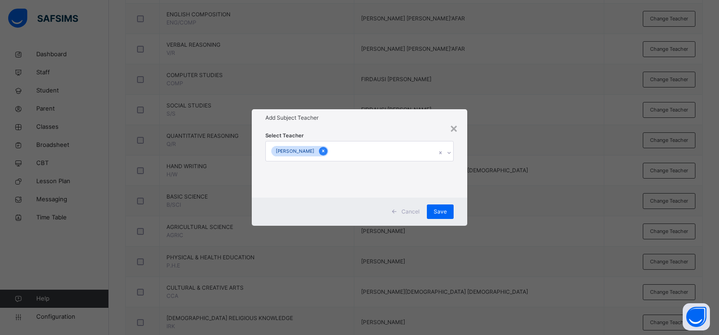
click at [326, 152] on icon at bounding box center [323, 151] width 5 height 6
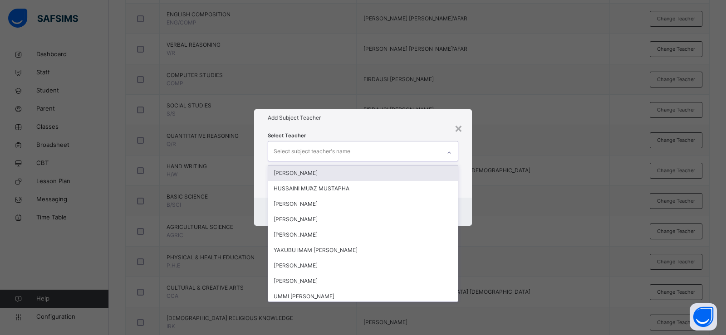
click at [318, 153] on div "Select subject teacher's name" at bounding box center [312, 151] width 77 height 17
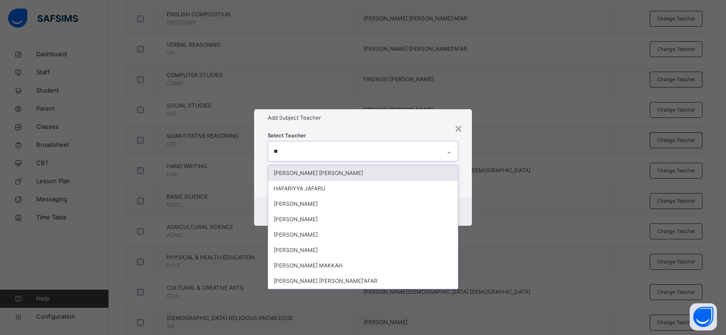
type input "***"
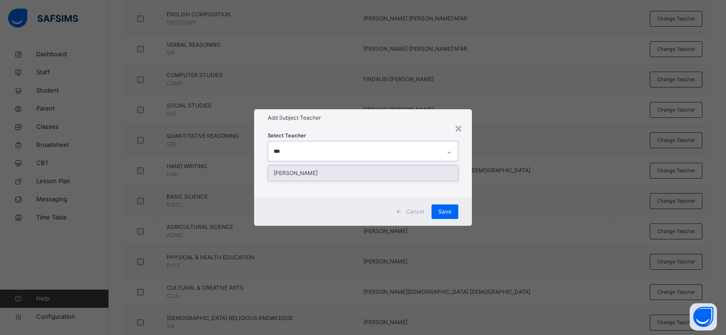
click at [353, 170] on div "[PERSON_NAME]" at bounding box center [363, 173] width 190 height 15
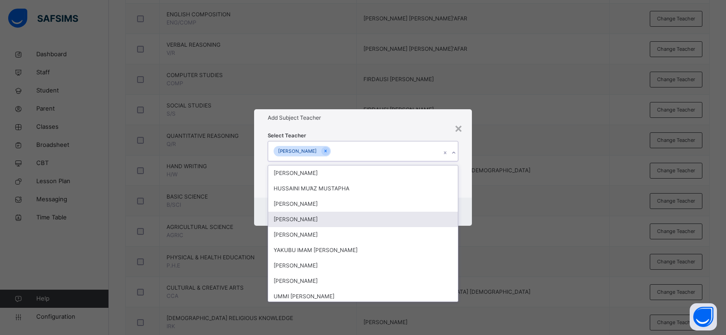
click at [467, 189] on div "Select Teacher option [PERSON_NAME], selected. option [PERSON_NAME] focused, 4 …" at bounding box center [363, 162] width 218 height 71
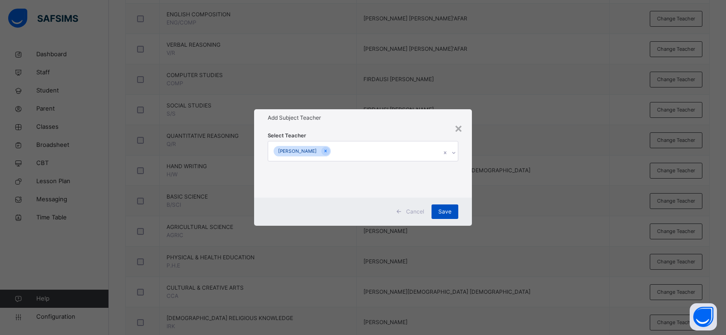
click at [452, 211] on div "Save" at bounding box center [445, 212] width 27 height 15
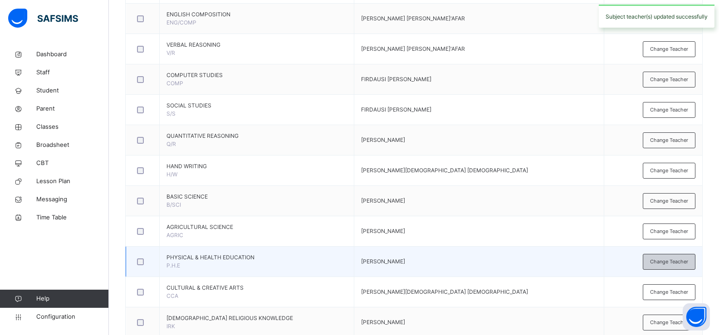
click at [654, 261] on div "Change Teacher" at bounding box center [669, 262] width 53 height 16
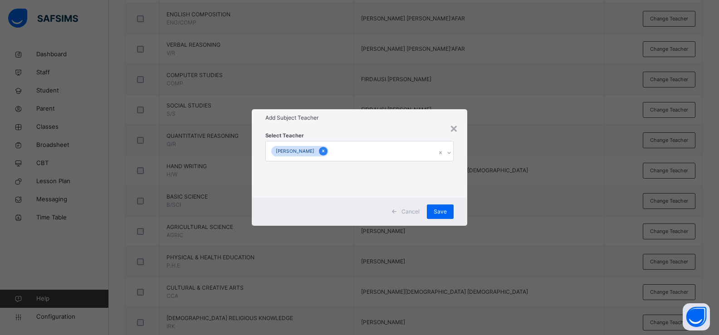
click at [321, 151] on icon at bounding box center [323, 151] width 5 height 6
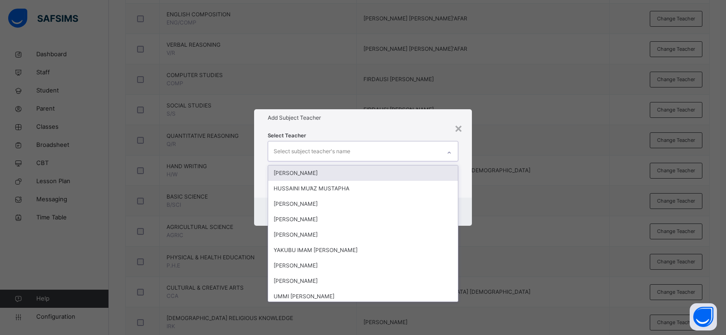
click at [302, 153] on div "Select subject teacher's name" at bounding box center [312, 151] width 77 height 17
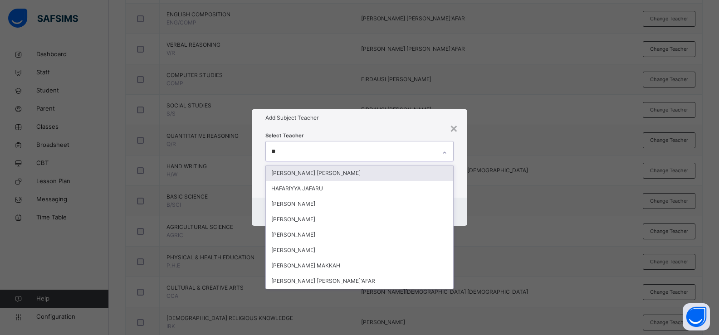
type input "***"
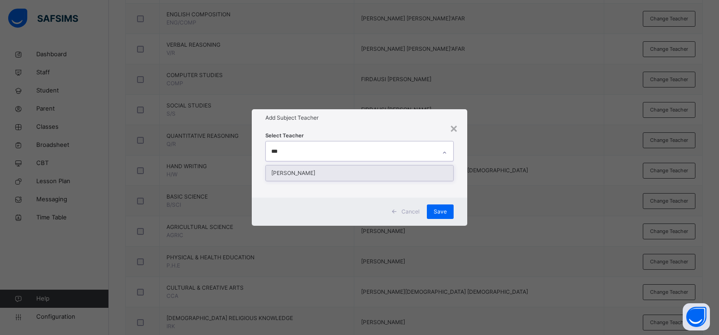
click at [299, 170] on div "[PERSON_NAME]" at bounding box center [360, 173] width 188 height 15
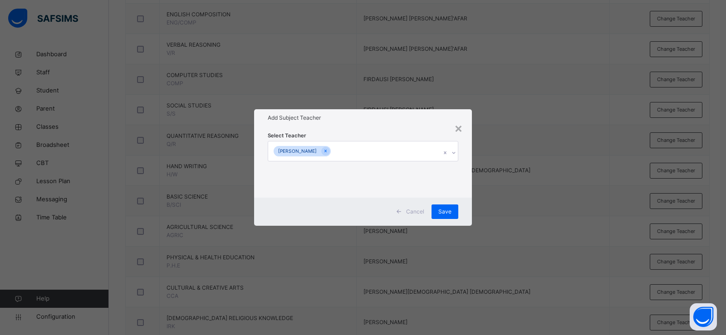
click at [469, 181] on div "Select Teacher [PERSON_NAME]" at bounding box center [363, 162] width 218 height 71
click at [441, 210] on span "Save" at bounding box center [444, 212] width 13 height 8
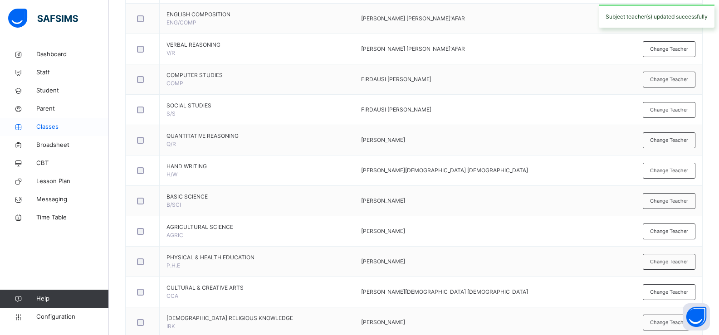
click at [59, 126] on span "Classes" at bounding box center [72, 127] width 73 height 9
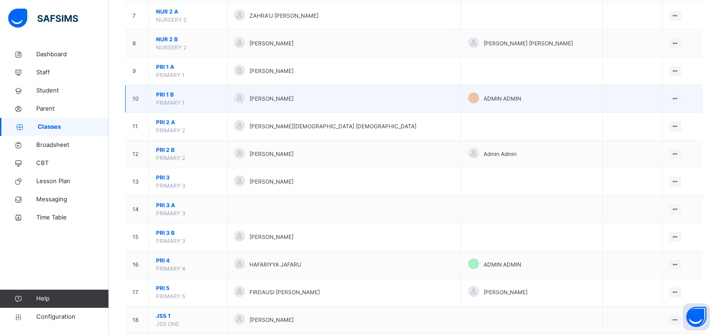
scroll to position [272, 0]
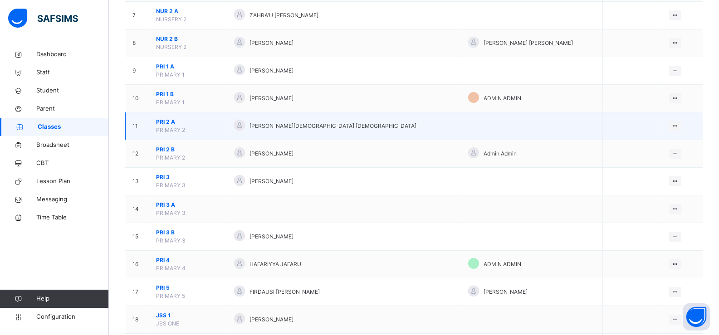
click at [208, 120] on span "PRI 2 A" at bounding box center [188, 122] width 64 height 8
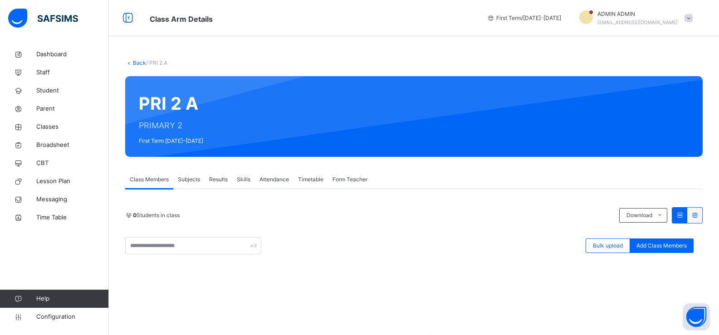
click at [194, 177] on span "Subjects" at bounding box center [189, 180] width 22 height 8
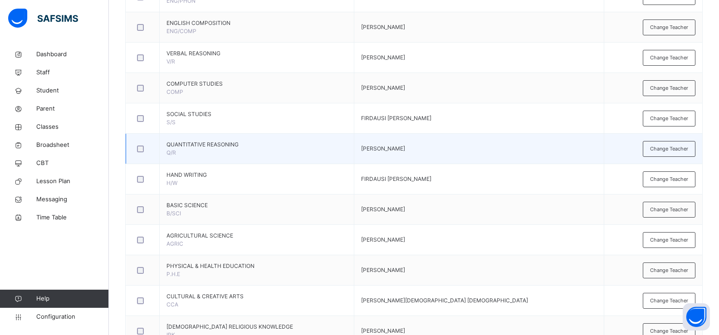
scroll to position [408, 0]
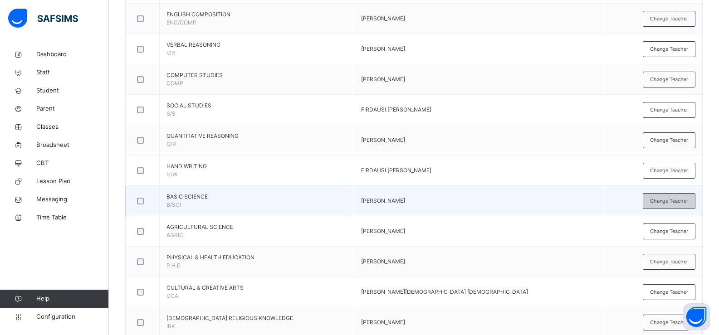
click at [666, 199] on span "Change Teacher" at bounding box center [669, 201] width 38 height 8
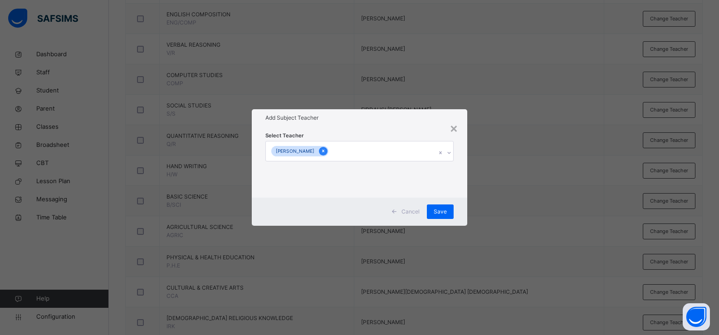
click at [326, 151] on icon at bounding box center [323, 151] width 5 height 6
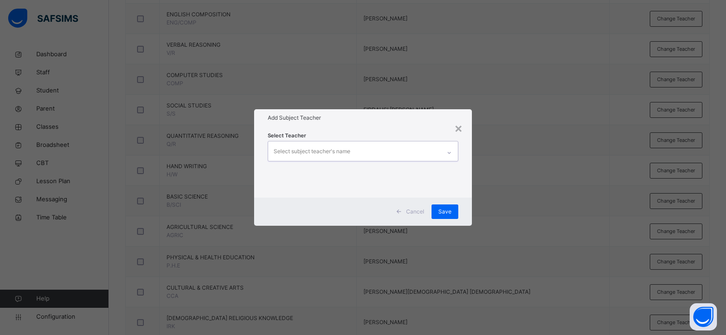
click at [328, 151] on div "Select subject teacher's name" at bounding box center [312, 151] width 77 height 17
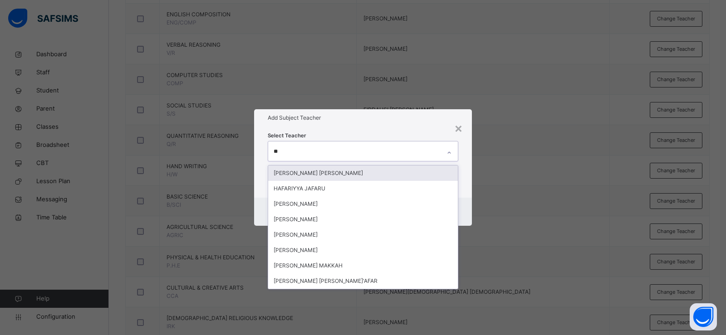
type input "***"
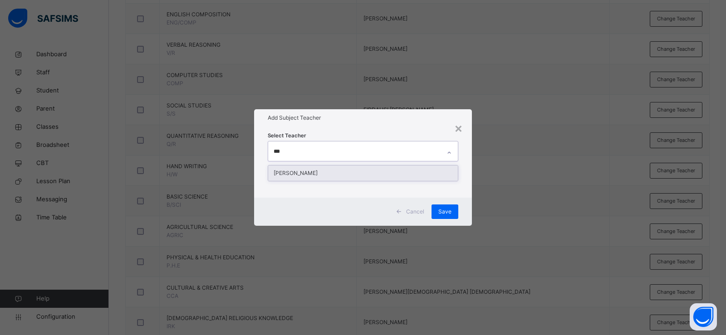
click at [327, 172] on div "[PERSON_NAME]" at bounding box center [363, 173] width 190 height 15
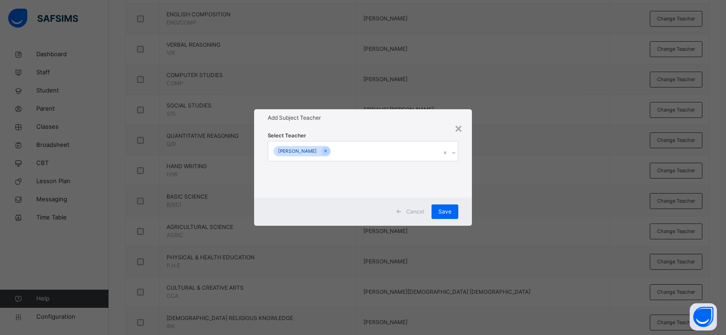
click at [469, 189] on div "Select Teacher [PERSON_NAME]" at bounding box center [363, 162] width 218 height 71
click at [453, 207] on div "Save" at bounding box center [445, 212] width 27 height 15
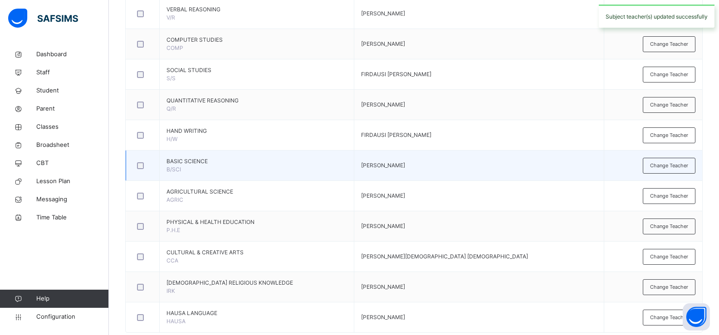
scroll to position [454, 0]
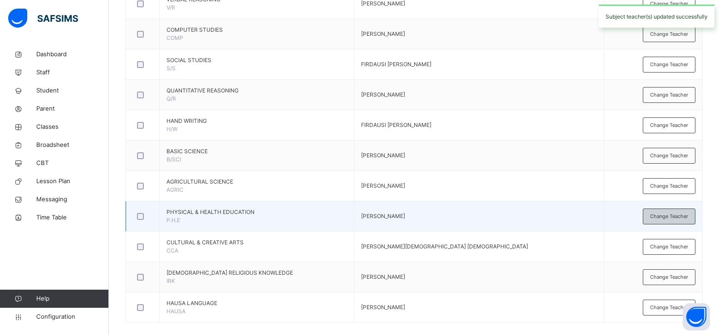
click at [659, 220] on span "Change Teacher" at bounding box center [669, 217] width 38 height 8
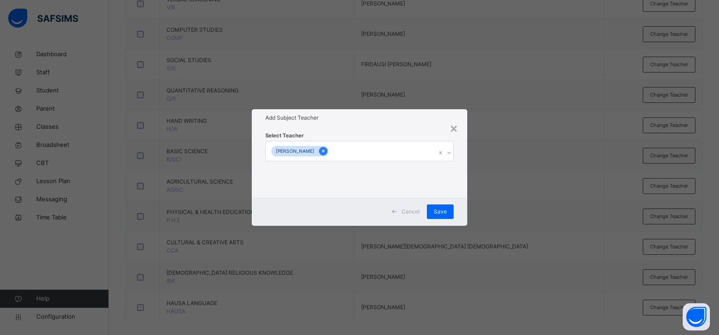
click at [321, 150] on icon at bounding box center [323, 151] width 5 height 6
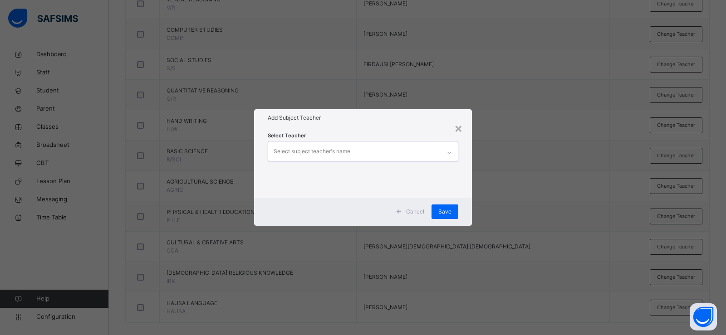
click at [309, 150] on div "Select subject teacher's name" at bounding box center [312, 151] width 77 height 17
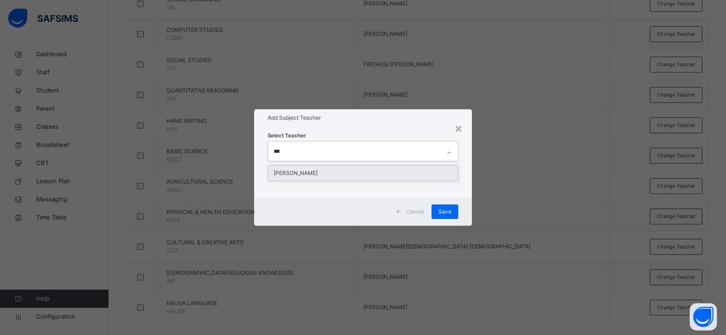
type input "****"
click at [309, 173] on div "[PERSON_NAME]" at bounding box center [363, 173] width 190 height 15
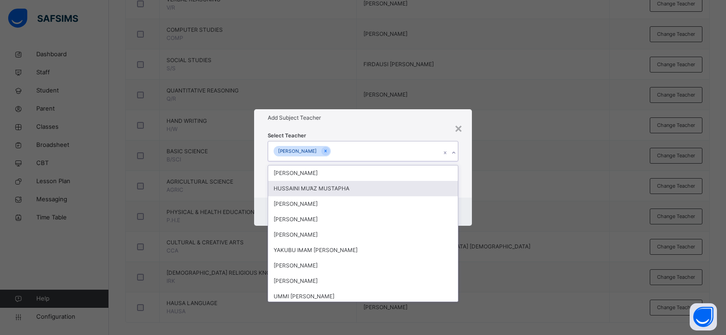
click at [468, 182] on div "Select Teacher option [PERSON_NAME], selected. option HUSSAINI MU’AZ MUSTAPHA f…" at bounding box center [363, 162] width 218 height 71
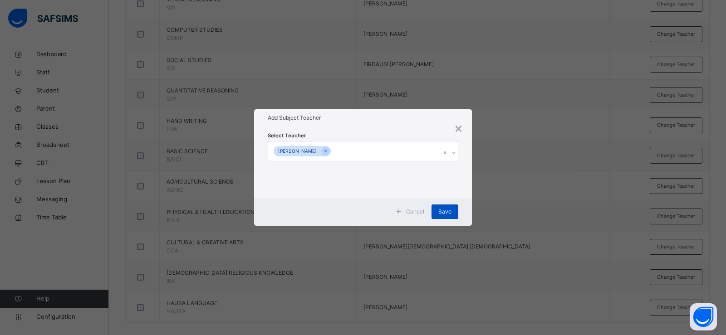
click at [438, 211] on div "Save" at bounding box center [445, 212] width 27 height 15
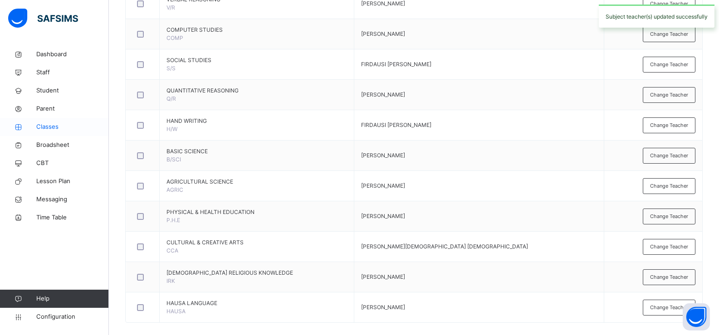
click at [69, 126] on span "Classes" at bounding box center [72, 127] width 73 height 9
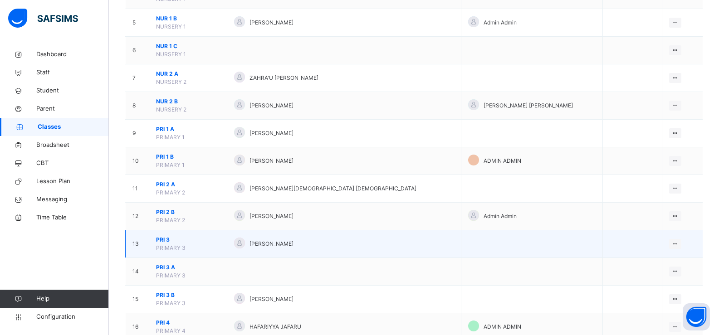
scroll to position [272, 0]
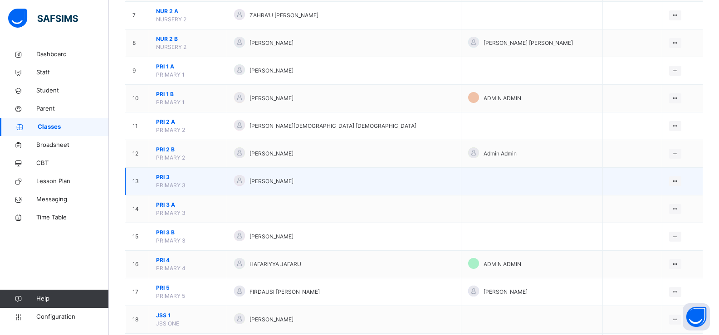
click at [198, 178] on span "PRI 3" at bounding box center [188, 177] width 64 height 8
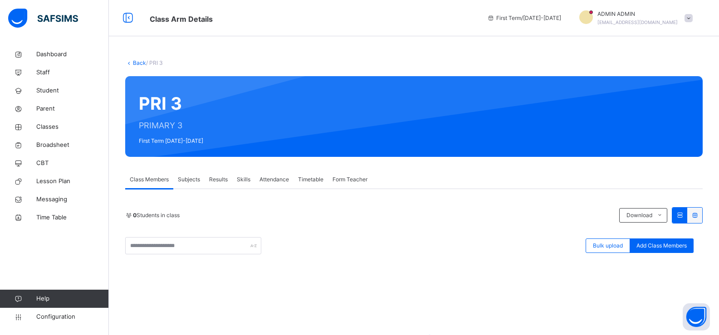
click at [189, 177] on span "Subjects" at bounding box center [189, 180] width 22 height 8
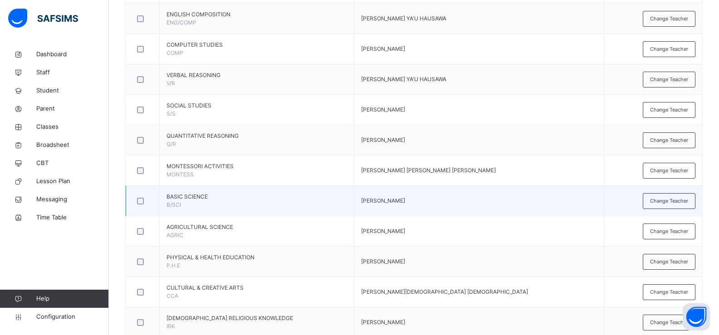
scroll to position [454, 0]
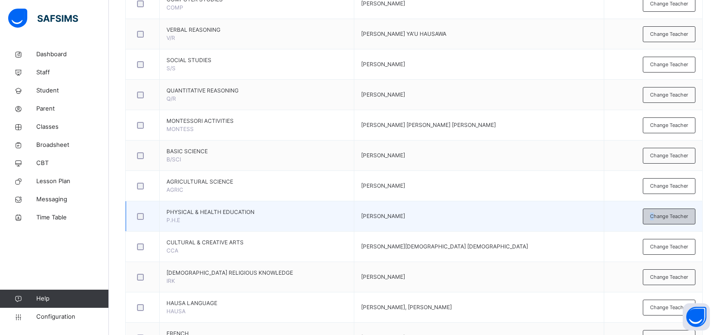
click at [658, 214] on span "Change Teacher" at bounding box center [669, 217] width 38 height 8
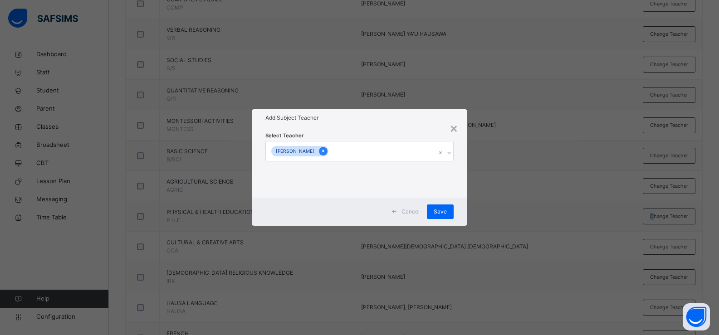
click at [321, 151] on icon at bounding box center [323, 151] width 5 height 6
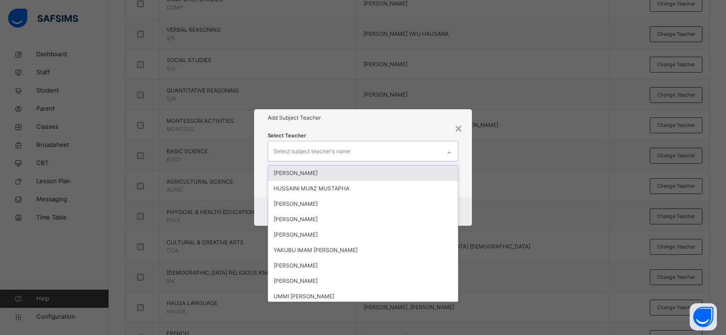
click at [279, 151] on div "Select subject teacher's name" at bounding box center [312, 151] width 77 height 17
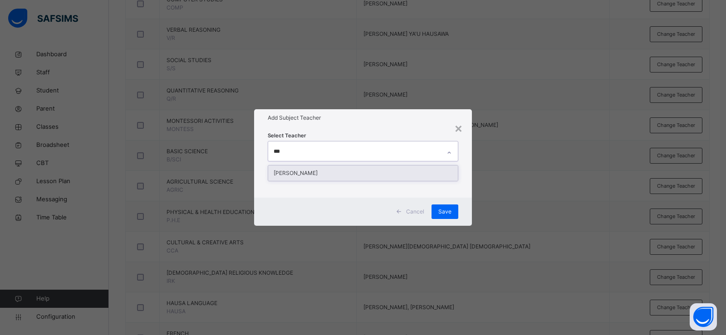
type input "****"
click at [295, 171] on div "[PERSON_NAME]" at bounding box center [363, 173] width 190 height 15
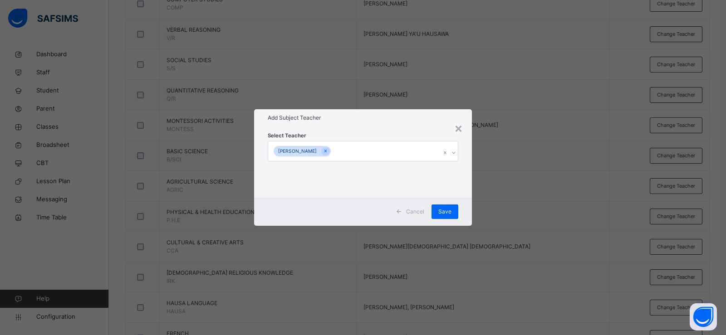
click at [463, 183] on div "Select Teacher [PERSON_NAME]" at bounding box center [363, 162] width 218 height 71
click at [449, 209] on span "Save" at bounding box center [444, 212] width 13 height 8
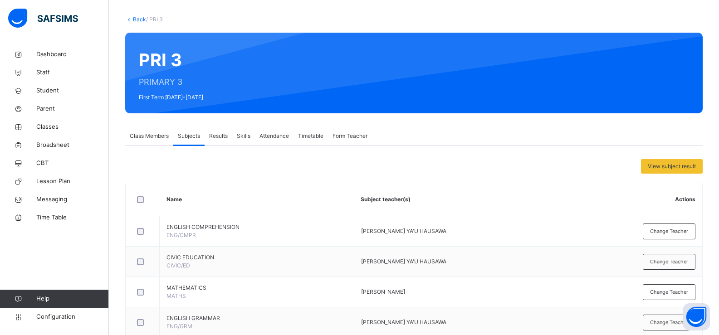
scroll to position [0, 0]
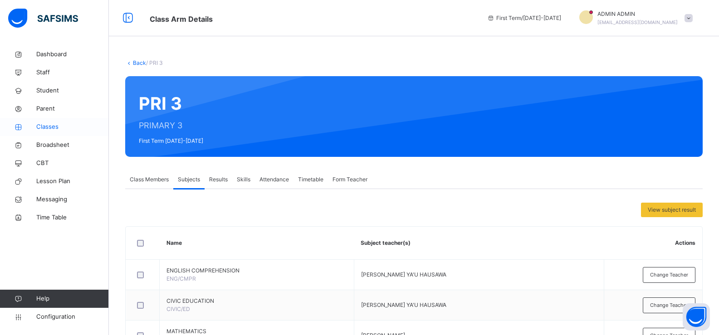
click at [62, 125] on span "Classes" at bounding box center [72, 127] width 73 height 9
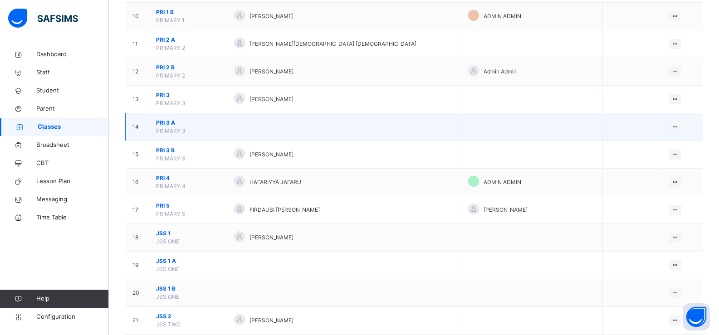
scroll to position [363, 0]
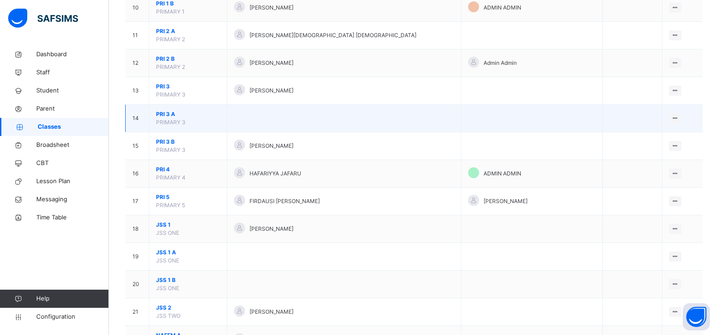
click at [208, 117] on span "PRI 3 A" at bounding box center [188, 114] width 64 height 8
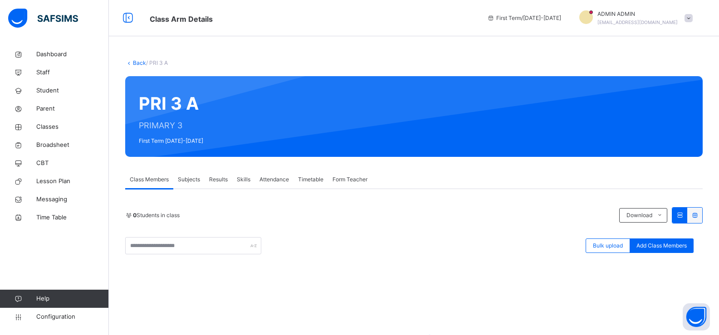
click at [187, 177] on span "Subjects" at bounding box center [189, 180] width 22 height 8
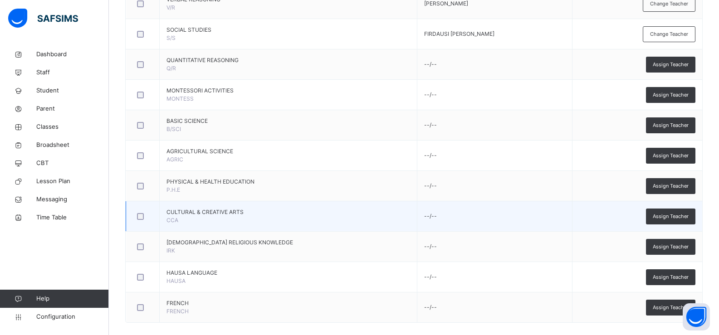
scroll to position [495, 0]
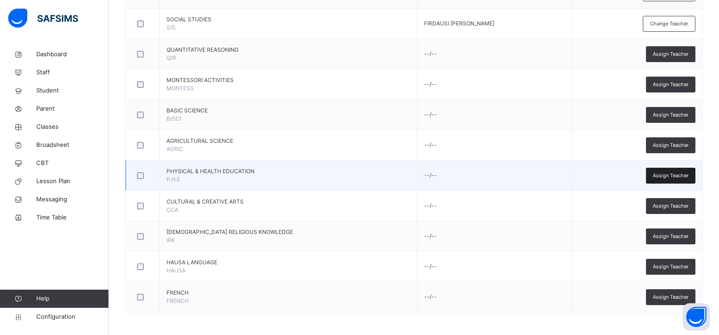
click at [669, 177] on span "Assign Teacher" at bounding box center [671, 176] width 36 height 8
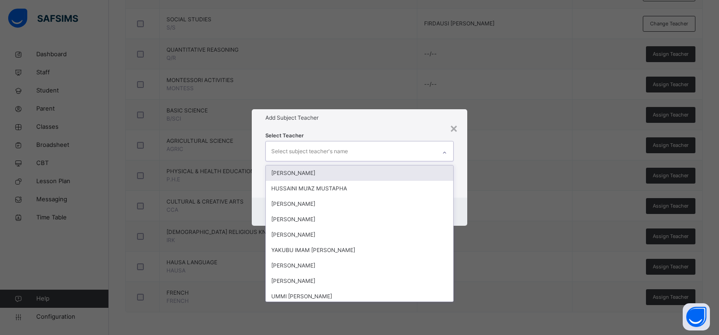
click at [348, 151] on div "Select subject teacher's name" at bounding box center [351, 151] width 171 height 19
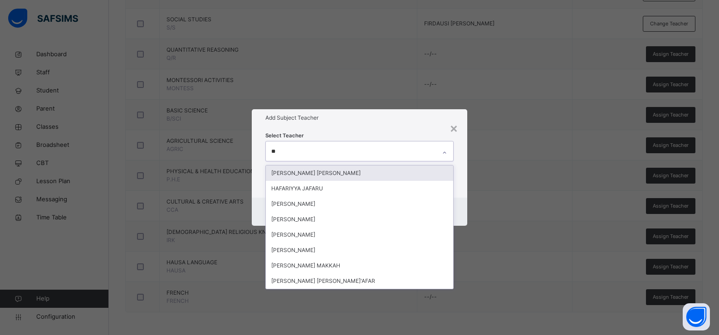
type input "***"
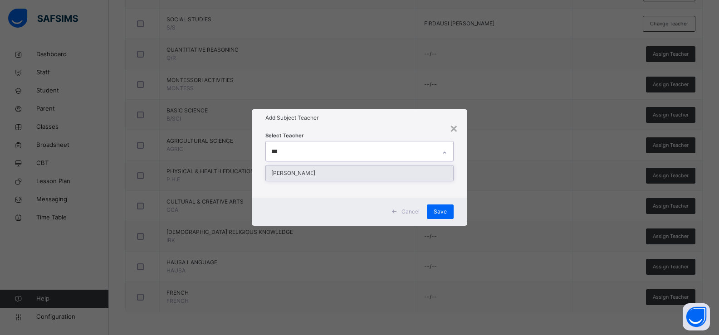
click at [339, 170] on div "[PERSON_NAME]" at bounding box center [360, 173] width 188 height 15
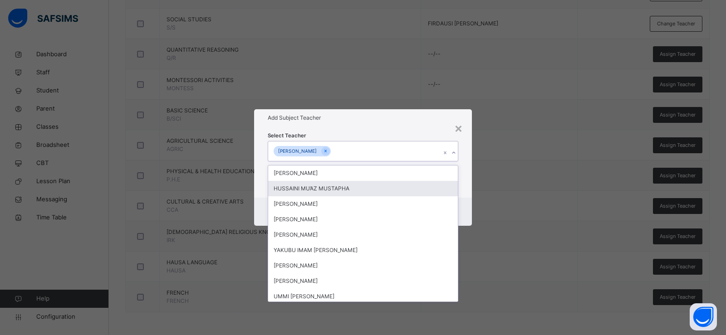
click at [468, 182] on div "Select Teacher option [PERSON_NAME], selected. option HUSSAINI MU’AZ MUSTAPHA f…" at bounding box center [363, 162] width 218 height 71
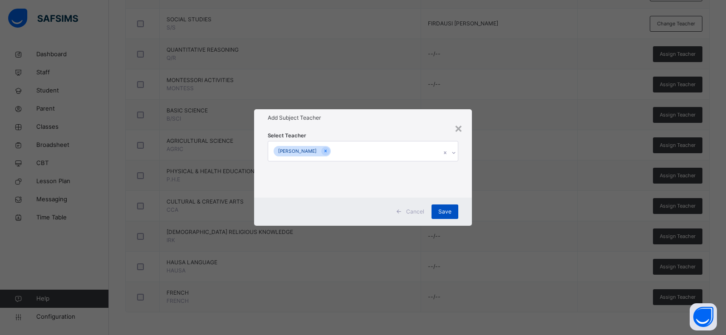
click at [439, 213] on span "Save" at bounding box center [444, 212] width 13 height 8
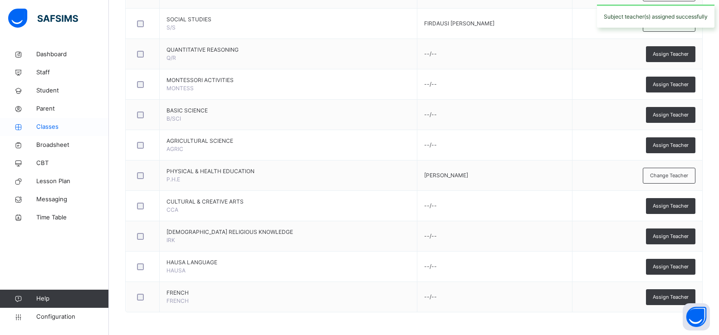
click at [62, 128] on span "Classes" at bounding box center [72, 127] width 73 height 9
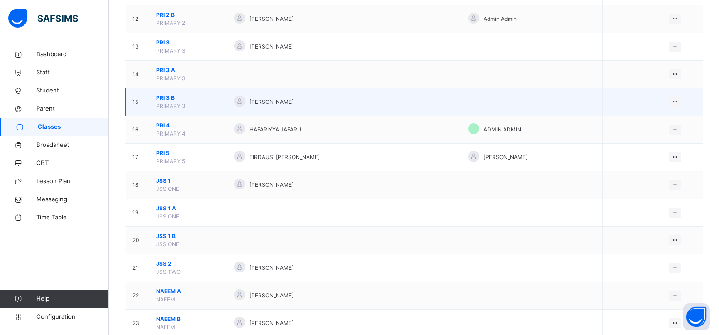
scroll to position [408, 0]
click at [209, 97] on span "PRI 3 B" at bounding box center [188, 97] width 64 height 8
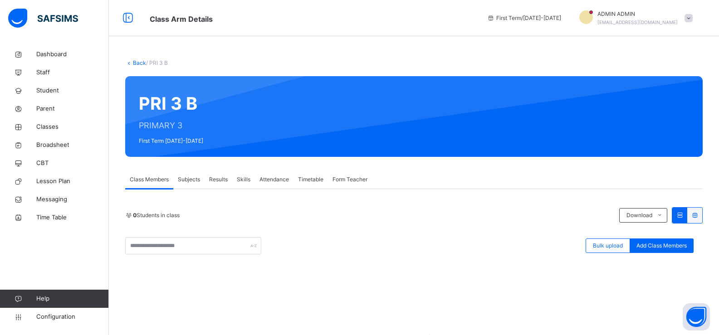
click at [191, 177] on span "Subjects" at bounding box center [189, 180] width 22 height 8
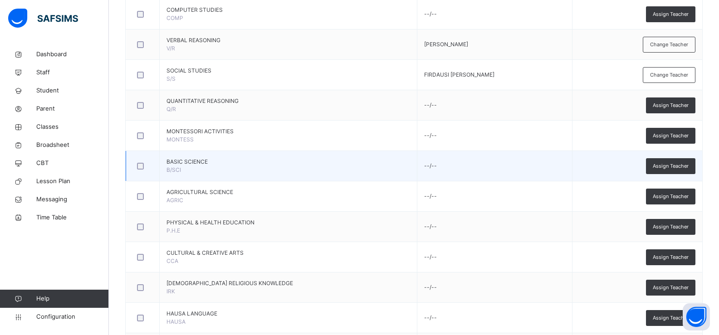
scroll to position [495, 0]
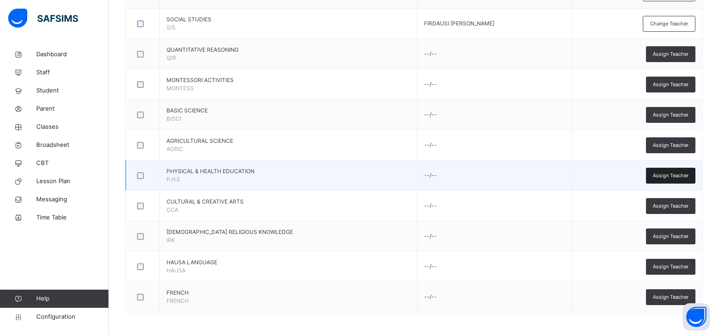
click at [658, 176] on div "Assign Teacher" at bounding box center [670, 176] width 49 height 16
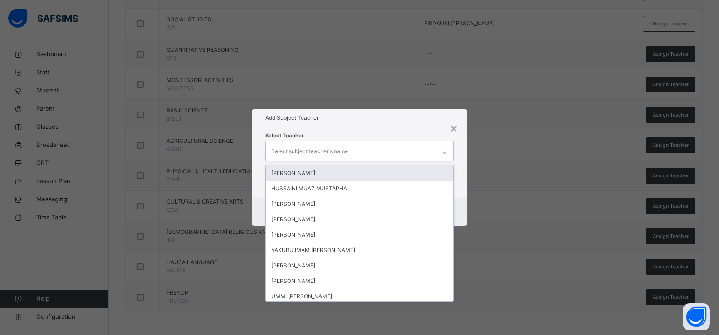
click at [333, 148] on div "Select subject teacher's name" at bounding box center [309, 151] width 77 height 17
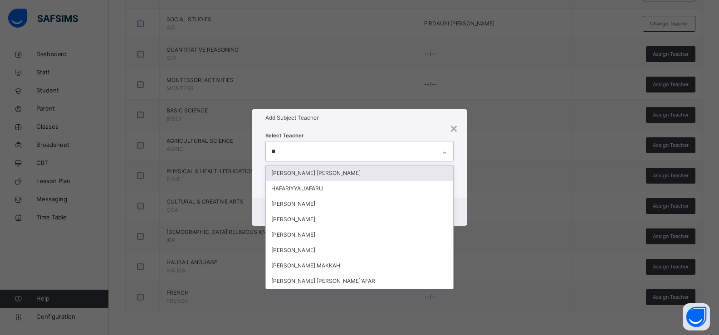
type input "***"
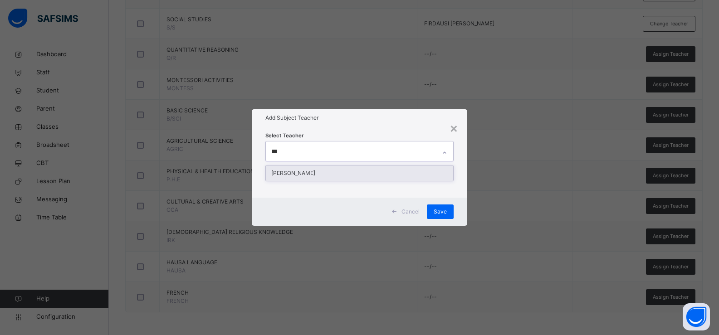
click at [319, 168] on div "[PERSON_NAME]" at bounding box center [360, 173] width 188 height 15
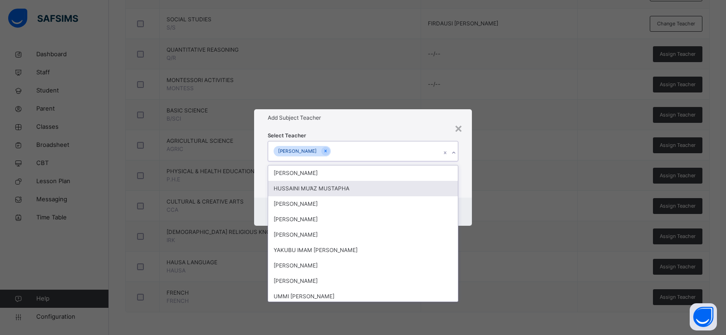
click at [468, 184] on div "Select Teacher option [PERSON_NAME], selected. option HUSSAINI MU’AZ MUSTAPHA f…" at bounding box center [363, 162] width 218 height 71
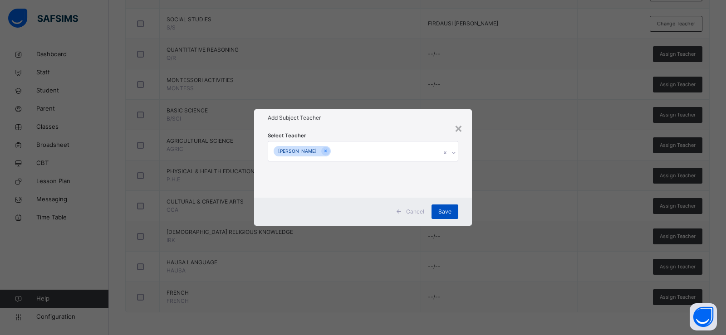
click at [449, 214] on span "Save" at bounding box center [444, 212] width 13 height 8
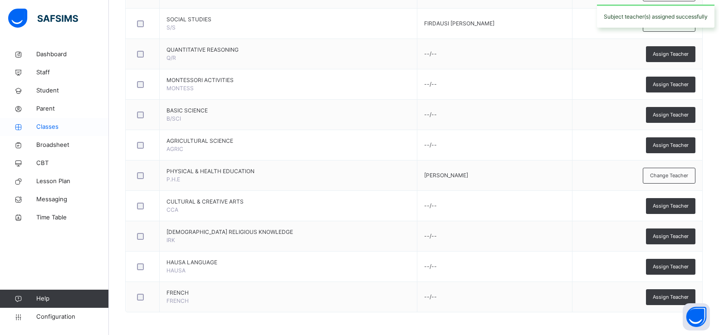
click at [64, 126] on span "Classes" at bounding box center [72, 127] width 73 height 9
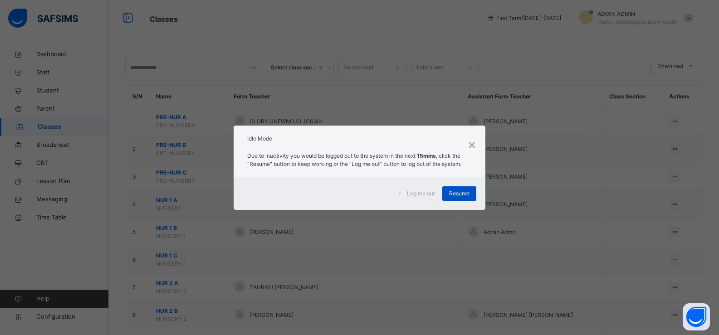
click at [453, 192] on span "Resume" at bounding box center [459, 194] width 20 height 8
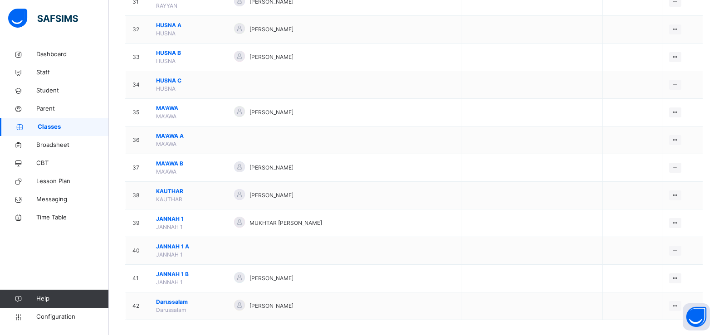
scroll to position [953, 0]
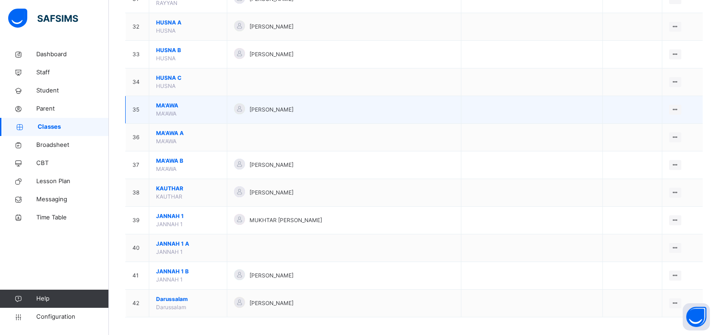
click at [206, 109] on span "MA'AWA" at bounding box center [188, 106] width 64 height 8
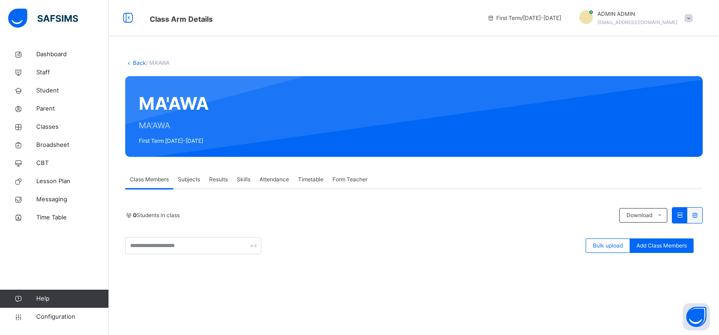
click at [135, 61] on link "Back" at bounding box center [139, 62] width 13 height 7
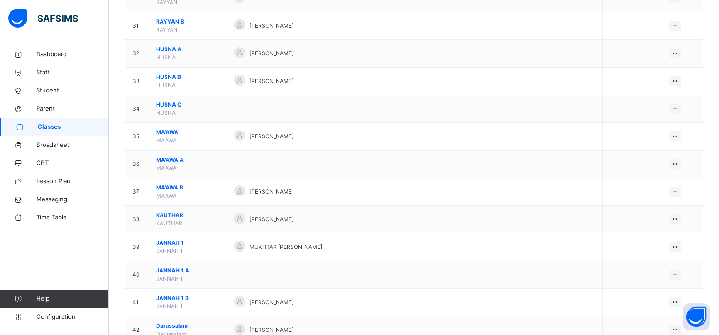
scroll to position [953, 0]
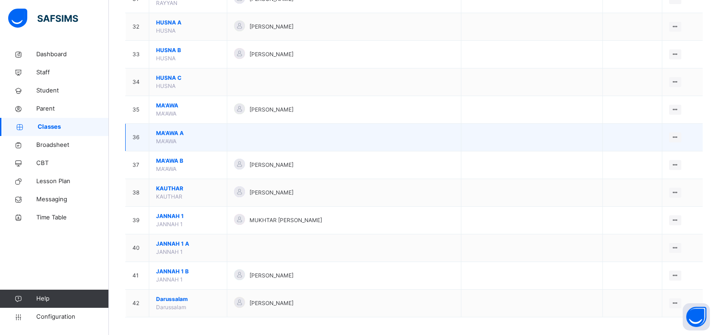
click at [209, 134] on span "MA'AWA A" at bounding box center [188, 133] width 64 height 8
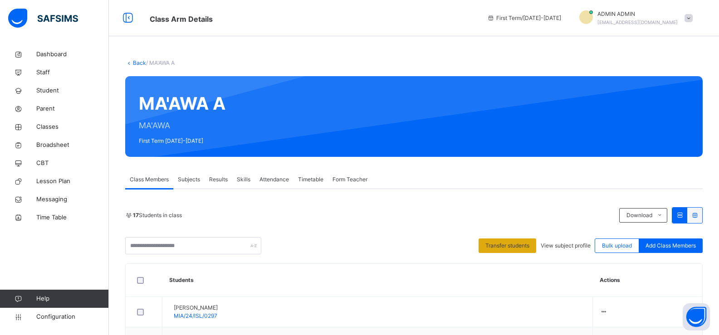
scroll to position [182, 0]
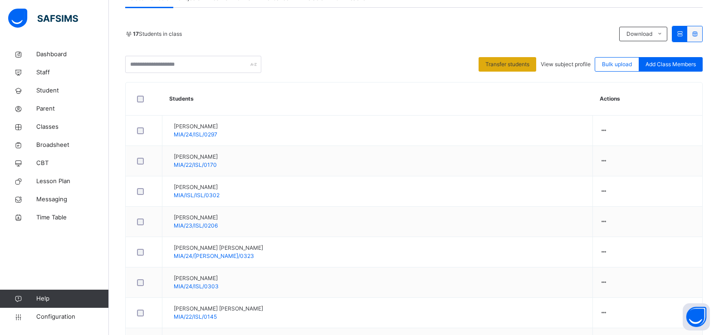
click at [499, 63] on span "Transfer students" at bounding box center [508, 64] width 44 height 8
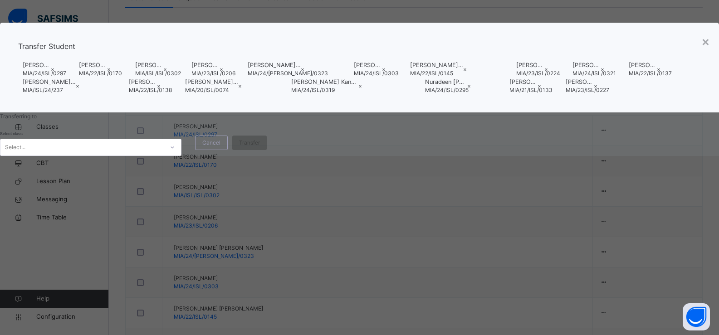
scroll to position [7, 0]
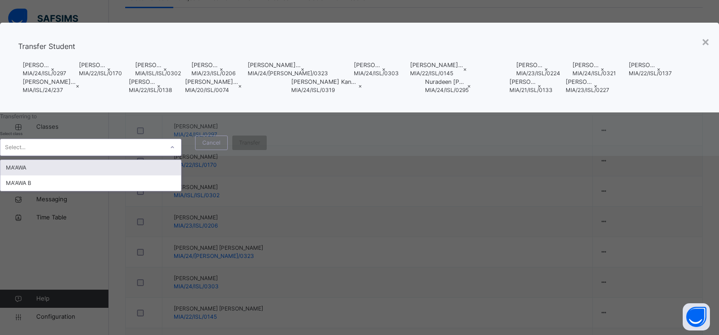
click at [182, 156] on div "Select..." at bounding box center [91, 147] width 182 height 17
click at [181, 176] on div "MA'AWA" at bounding box center [90, 167] width 181 height 15
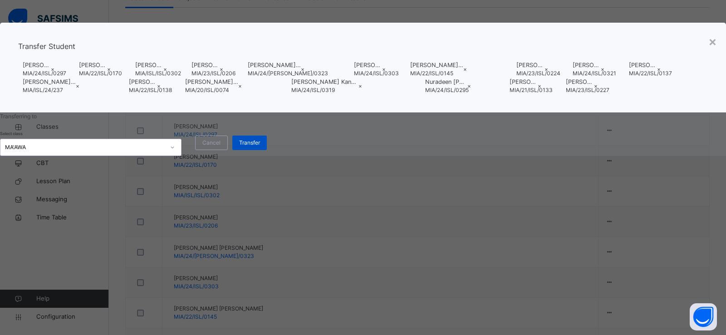
click at [260, 147] on span "Transfer" at bounding box center [249, 143] width 21 height 8
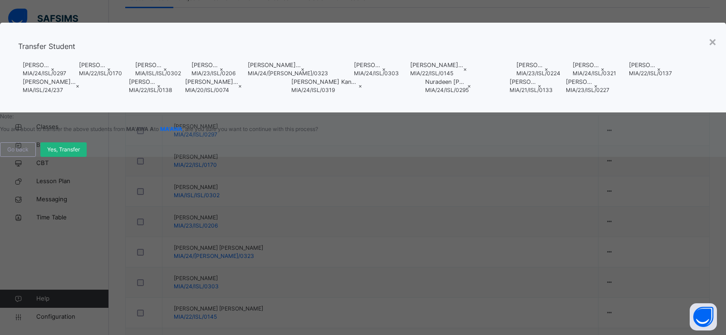
click at [80, 154] on span "Yes, Transfer" at bounding box center [63, 150] width 33 height 8
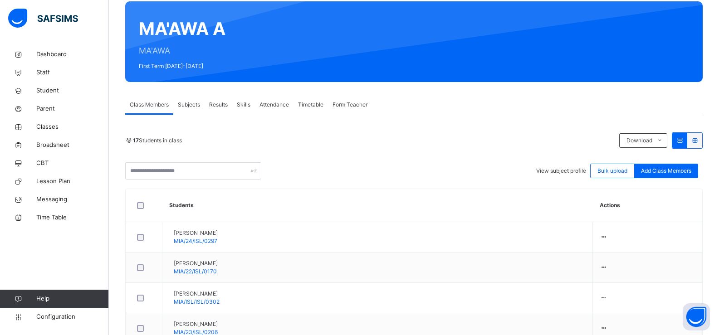
scroll to position [0, 0]
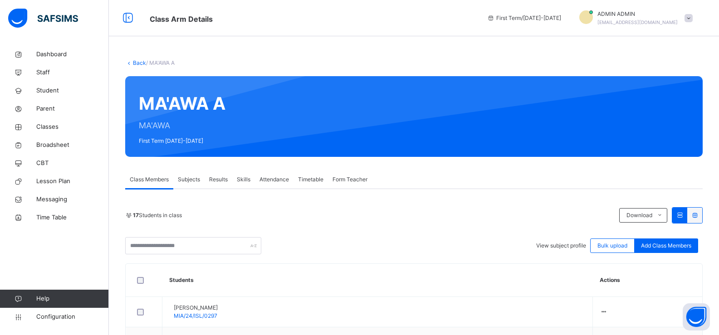
click at [138, 63] on link "Back" at bounding box center [139, 62] width 13 height 7
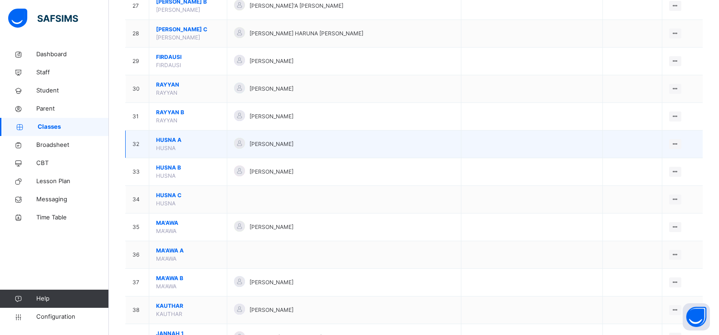
scroll to position [862, 0]
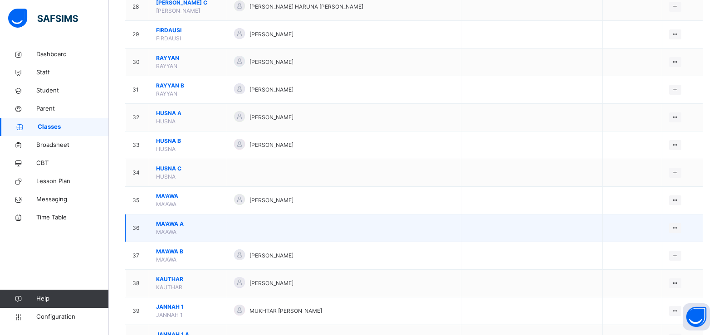
click at [201, 228] on span "MA'AWA A" at bounding box center [188, 224] width 64 height 8
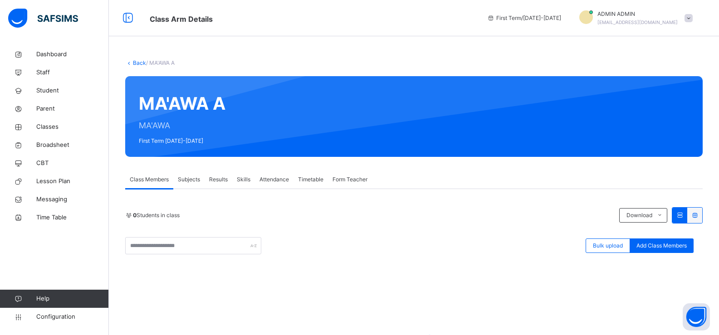
click at [138, 64] on link "Back" at bounding box center [139, 62] width 13 height 7
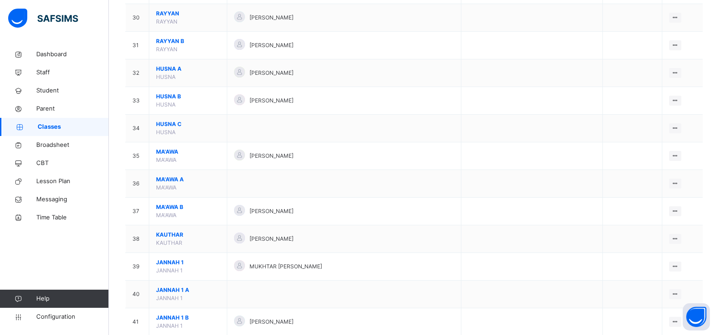
scroll to position [908, 0]
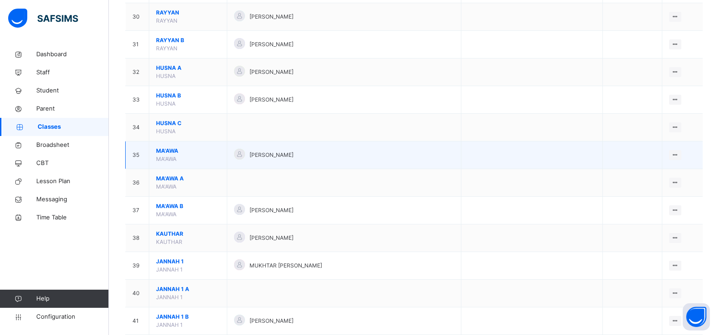
click at [210, 154] on span "MA'AWA" at bounding box center [188, 151] width 64 height 8
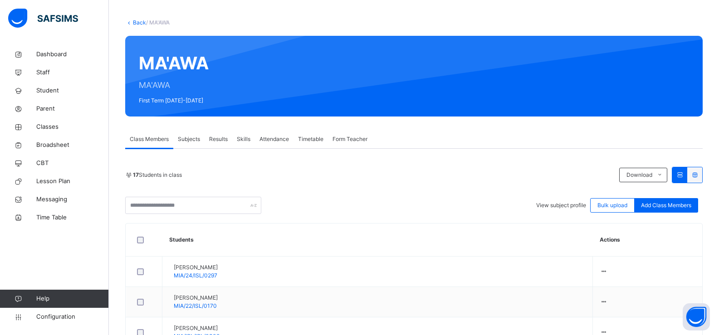
scroll to position [182, 0]
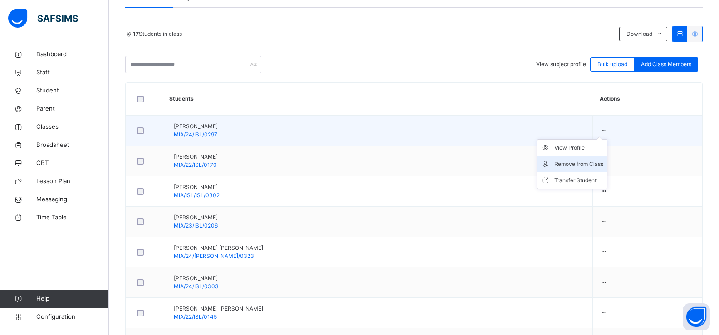
click at [567, 167] on div "Remove from Class" at bounding box center [579, 164] width 49 height 9
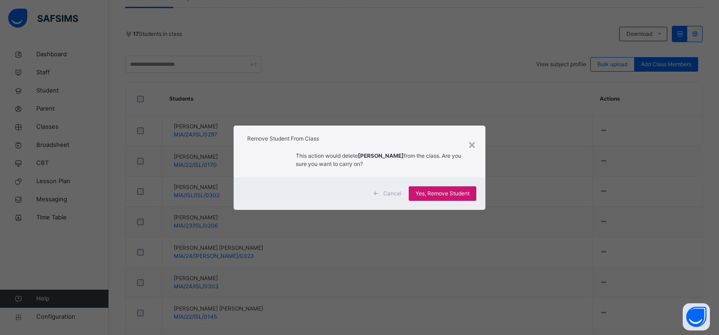
click at [434, 193] on span "Yes, Remove Student" at bounding box center [443, 194] width 54 height 8
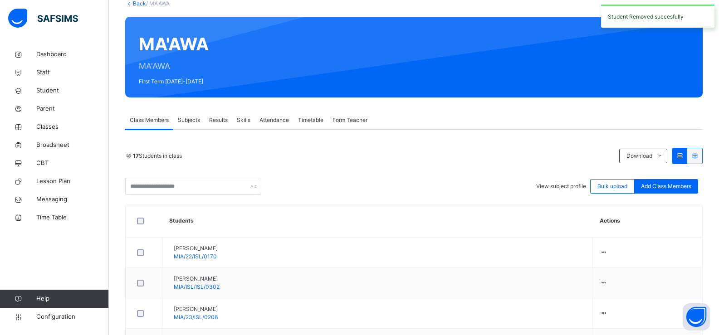
scroll to position [136, 0]
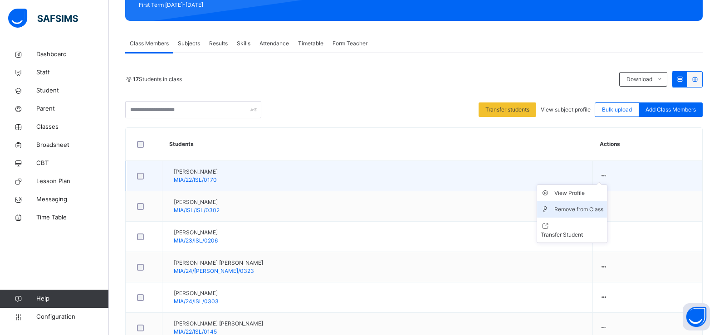
click at [565, 209] on div "Remove from Class" at bounding box center [579, 209] width 49 height 9
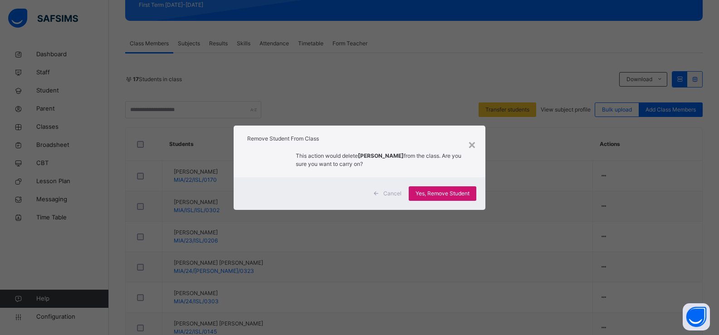
click at [454, 192] on span "Yes, Remove Student" at bounding box center [443, 194] width 54 height 8
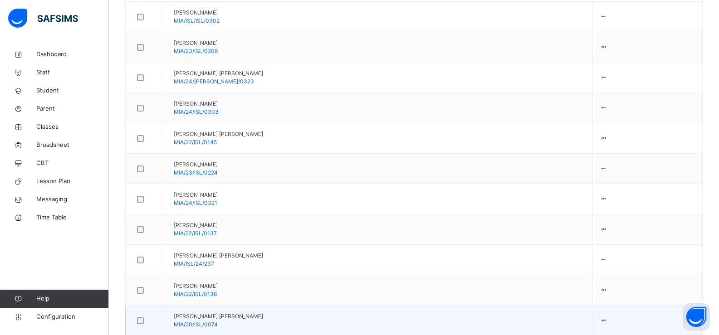
scroll to position [286, 0]
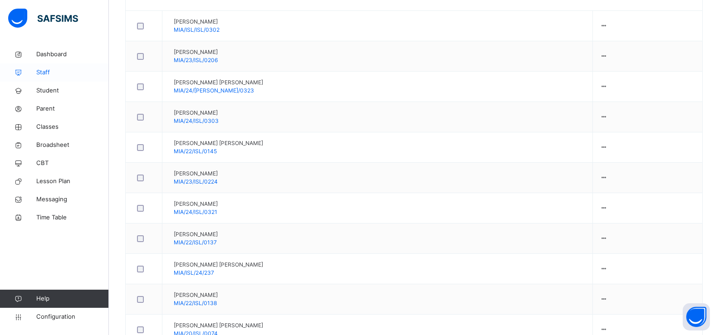
click at [65, 71] on span "Staff" at bounding box center [72, 72] width 73 height 9
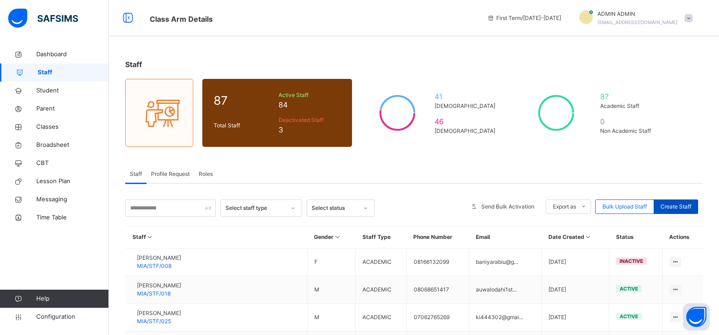
click at [682, 207] on span "Create Staff" at bounding box center [676, 207] width 31 height 8
select select "**"
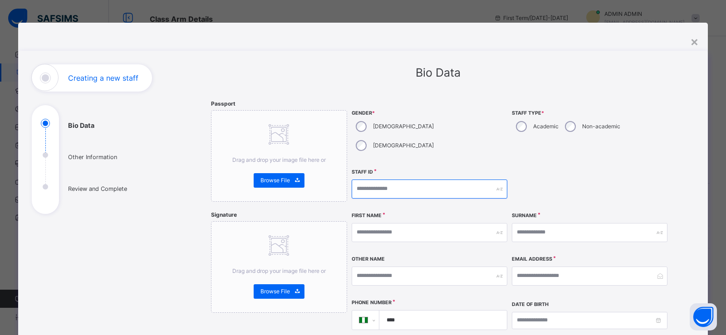
click at [360, 180] on input "text" at bounding box center [430, 189] width 156 height 19
type input "**********"
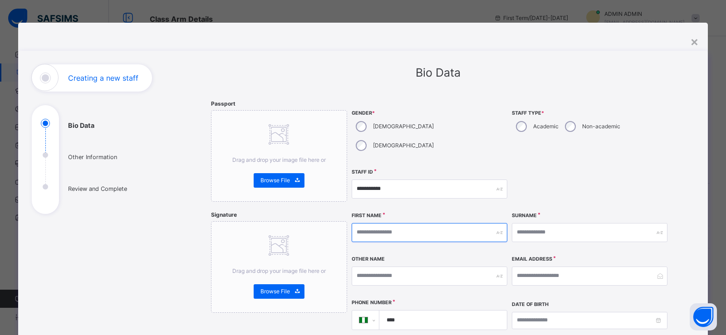
click at [364, 223] on input "text" at bounding box center [430, 232] width 156 height 19
type input "*****"
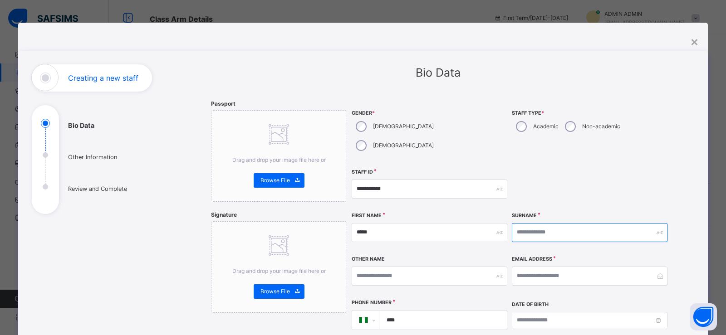
click at [524, 223] on input "text" at bounding box center [590, 232] width 156 height 19
type input "*****"
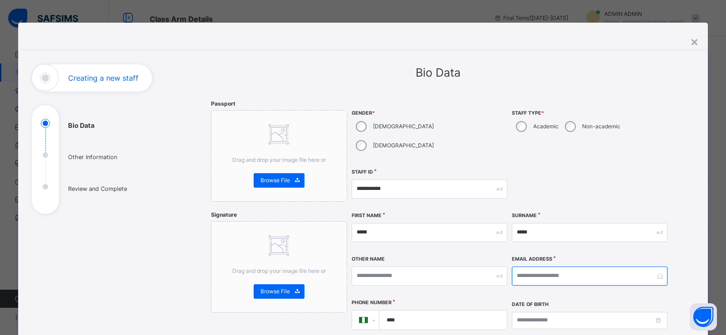
click at [522, 267] on input "email" at bounding box center [590, 276] width 156 height 19
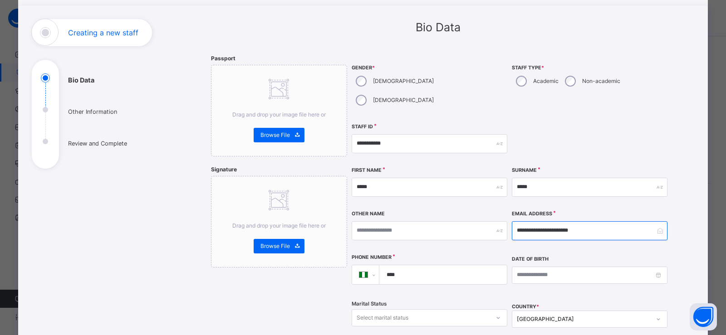
type input "**********"
click at [400, 265] on input "****" at bounding box center [441, 274] width 120 height 19
type input "**********"
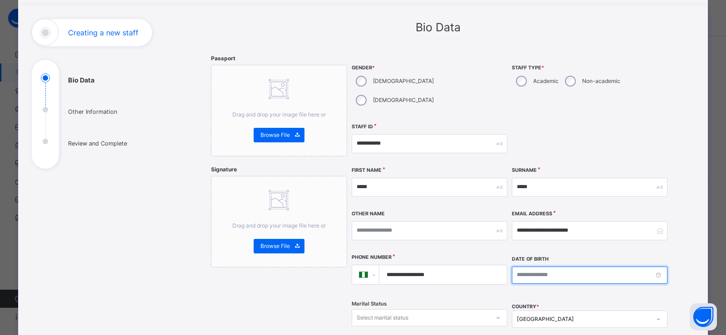
click at [524, 267] on input at bounding box center [590, 275] width 156 height 17
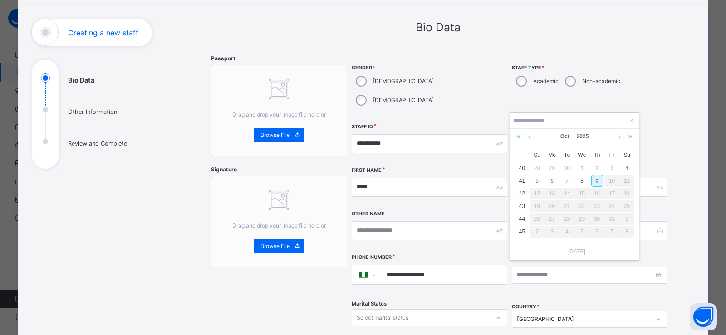
click at [518, 138] on link at bounding box center [519, 136] width 9 height 15
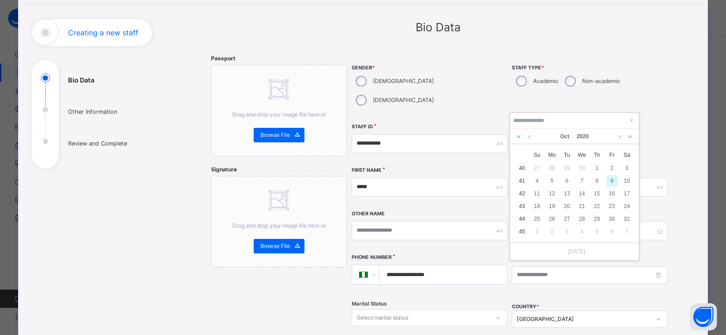
click at [518, 138] on link at bounding box center [519, 136] width 9 height 15
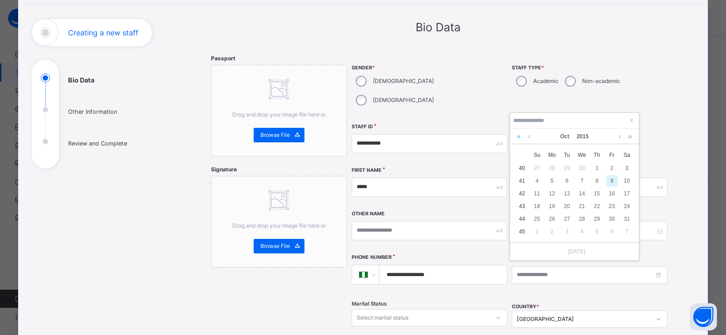
click at [518, 138] on link at bounding box center [519, 136] width 9 height 15
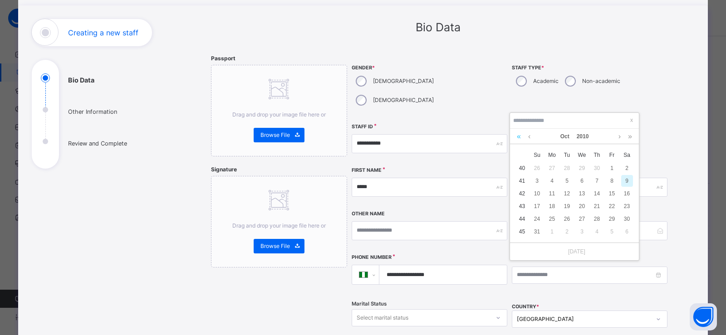
click at [518, 138] on link at bounding box center [519, 136] width 9 height 15
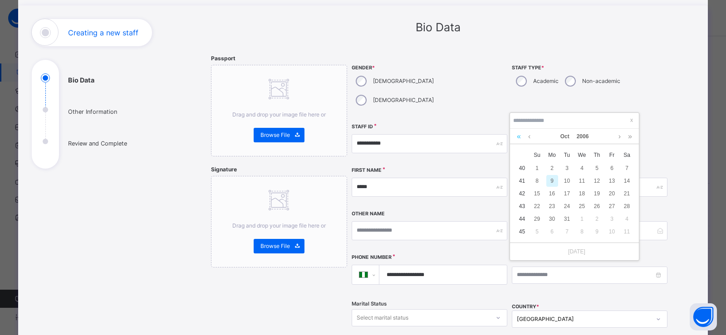
click at [518, 138] on link at bounding box center [519, 136] width 9 height 15
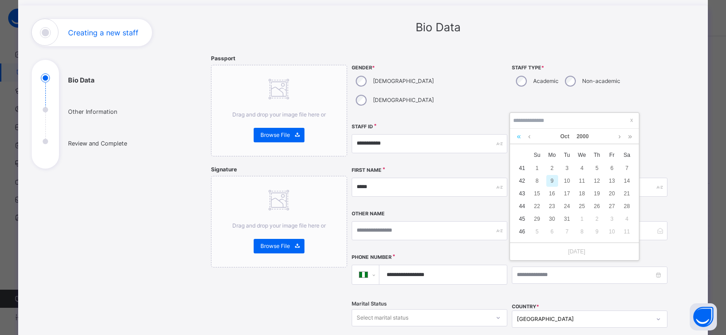
click at [518, 138] on link at bounding box center [519, 136] width 9 height 15
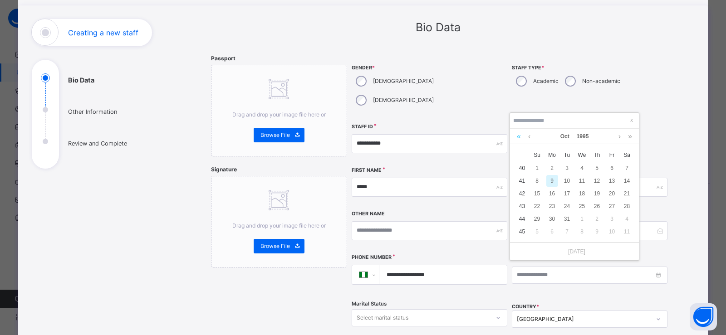
click at [518, 138] on link at bounding box center [519, 136] width 9 height 15
click at [530, 138] on link at bounding box center [529, 136] width 7 height 15
click at [594, 179] on div "11" at bounding box center [597, 181] width 12 height 12
type input "**********"
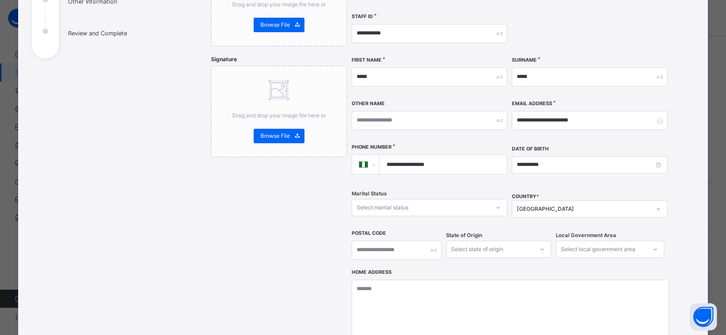
scroll to position [182, 0]
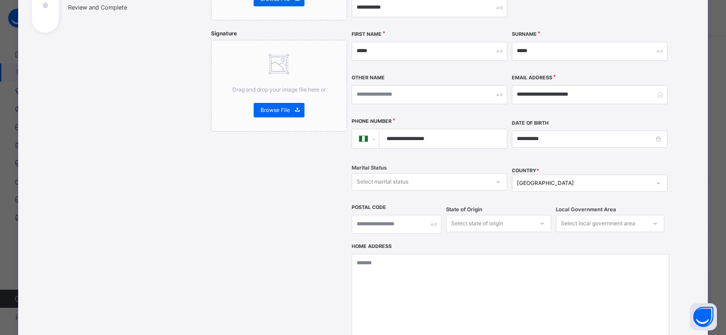
click at [378, 173] on div "Select marital status" at bounding box center [383, 181] width 52 height 17
click at [381, 210] on div "Married" at bounding box center [429, 217] width 155 height 15
click at [384, 178] on div "Married" at bounding box center [424, 182] width 134 height 8
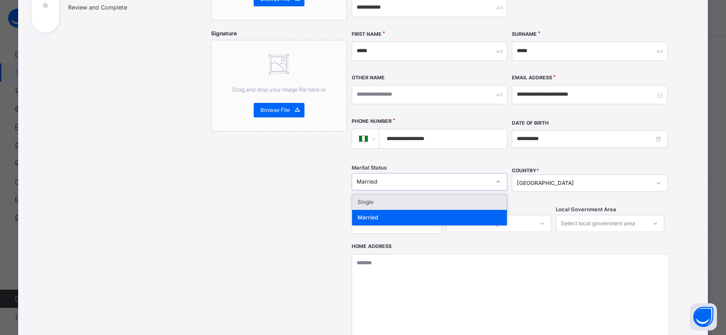
click at [388, 195] on div "Single" at bounding box center [429, 202] width 155 height 15
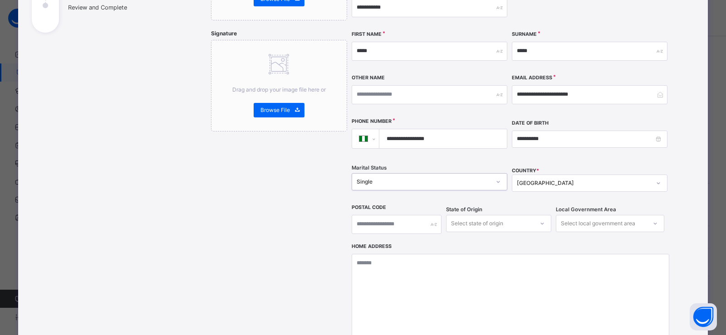
click at [480, 215] on div "Select state of origin" at bounding box center [498, 223] width 105 height 17
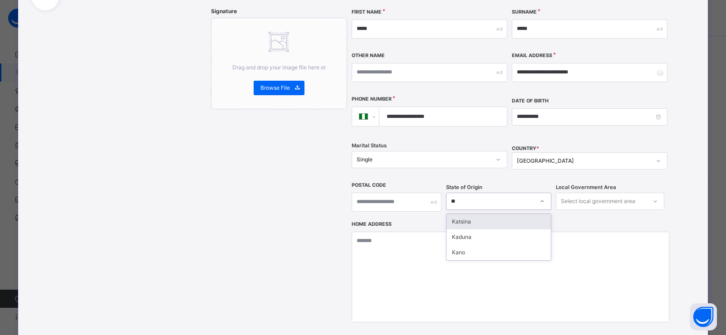
type input "***"
click at [480, 214] on div "Kano" at bounding box center [499, 221] width 104 height 15
click at [584, 193] on div "Select local government area" at bounding box center [598, 201] width 74 height 17
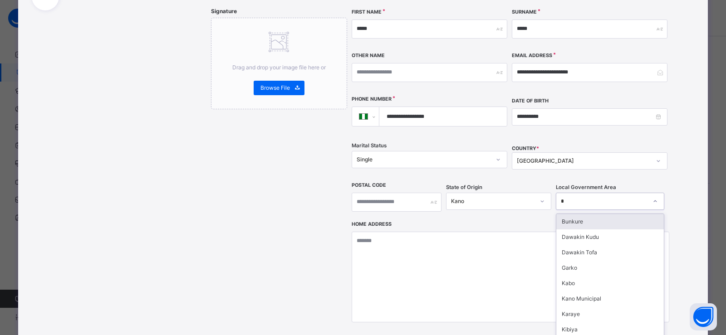
type input "**"
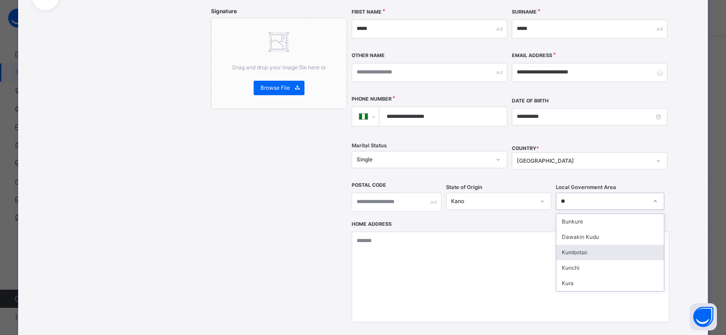
click at [576, 245] on div "Kumbotso" at bounding box center [610, 252] width 108 height 15
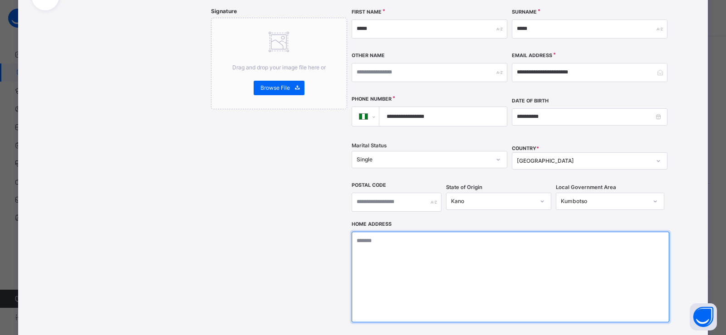
click at [403, 232] on textarea at bounding box center [511, 277] width 318 height 91
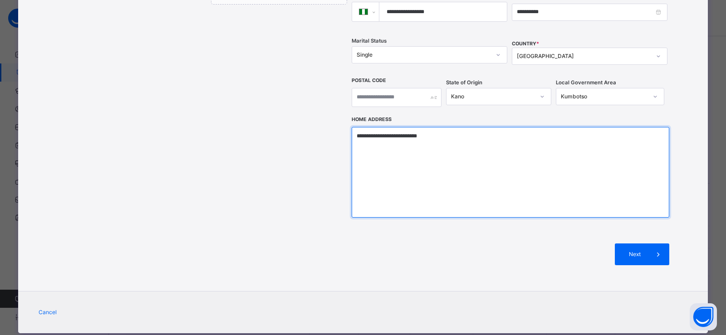
scroll to position [310, 0]
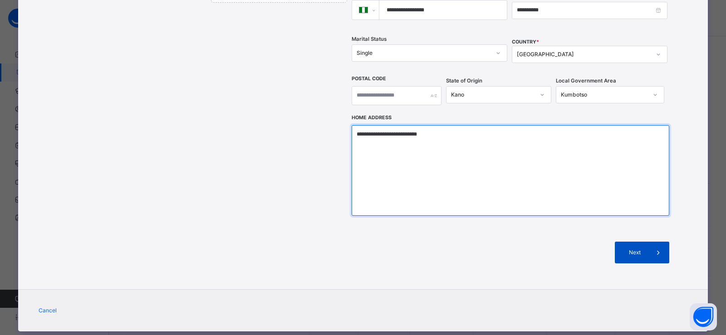
type textarea "**********"
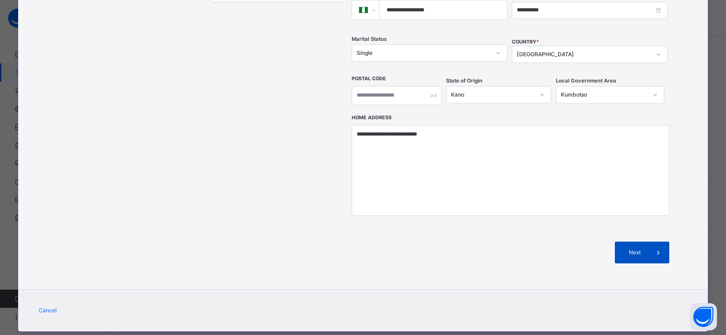
click at [636, 249] on span "Next" at bounding box center [635, 253] width 26 height 8
click at [630, 249] on span "Next" at bounding box center [635, 253] width 26 height 8
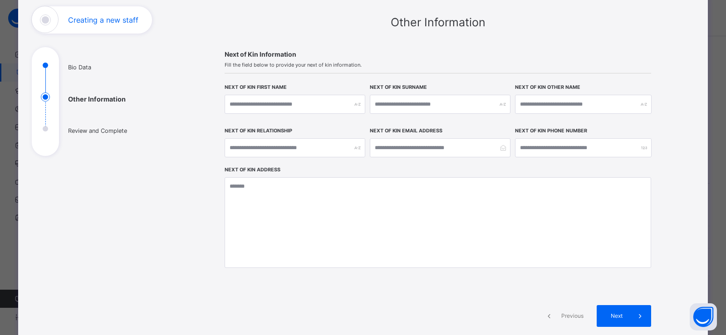
scroll to position [58, 0]
click at [256, 105] on input "text" at bounding box center [295, 104] width 141 height 19
type input "****"
click at [376, 107] on input "text" at bounding box center [440, 104] width 141 height 19
type input "*****"
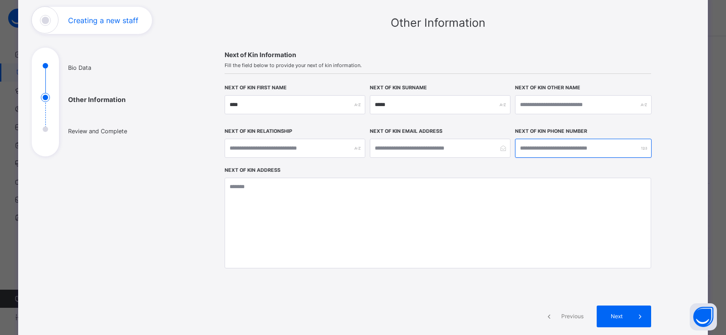
click at [528, 151] on input "number" at bounding box center [583, 148] width 137 height 19
type input "**********"
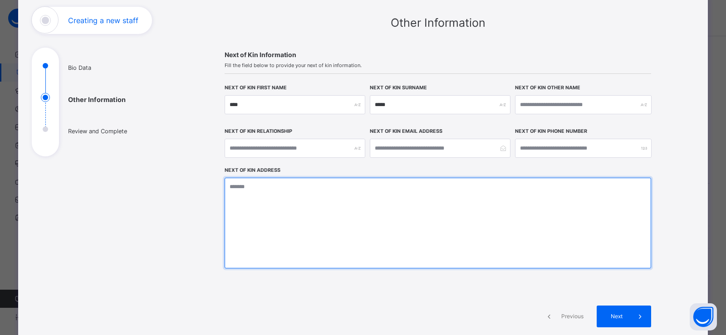
click at [241, 193] on textarea at bounding box center [438, 223] width 427 height 91
type textarea "**********"
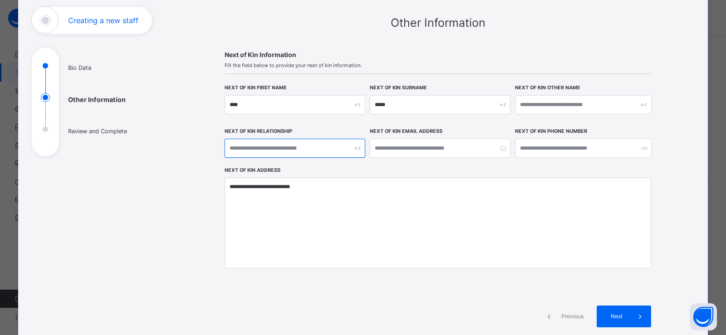
click at [236, 151] on input "text" at bounding box center [295, 148] width 141 height 19
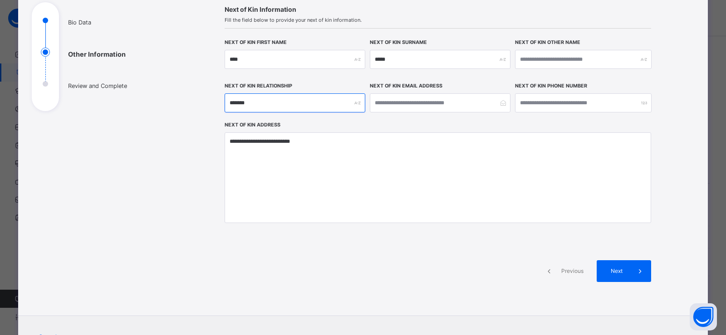
scroll to position [148, 0]
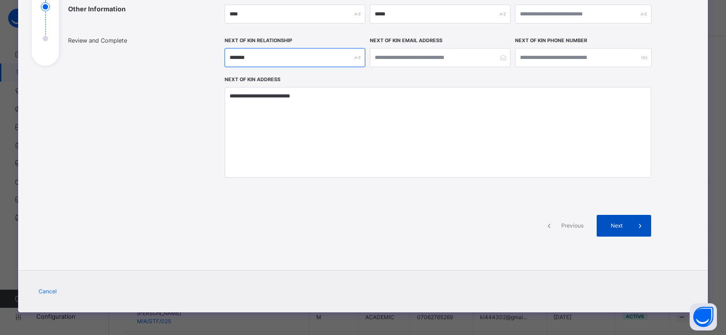
type input "*******"
click at [619, 227] on span "Next" at bounding box center [617, 226] width 26 height 8
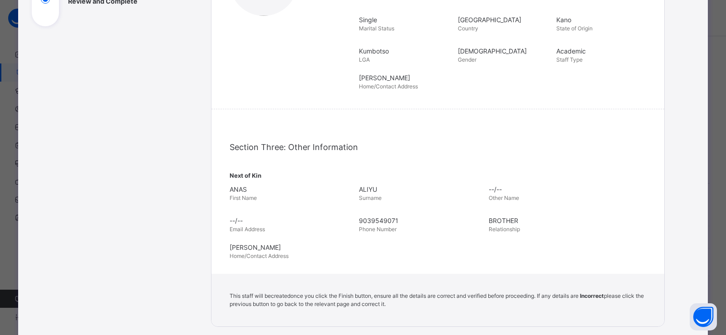
scroll to position [239, 0]
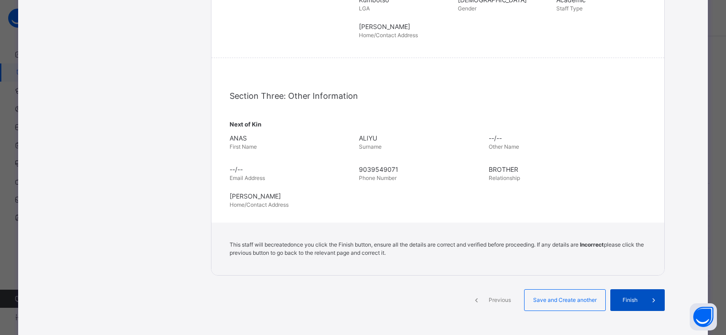
click at [626, 300] on span "Finish" at bounding box center [630, 300] width 26 height 8
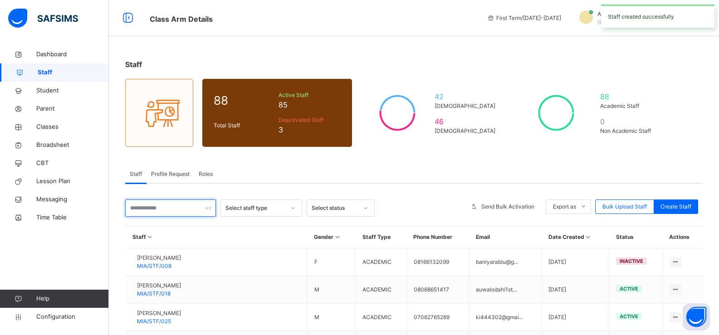
click at [136, 209] on input "text" at bounding box center [170, 208] width 91 height 17
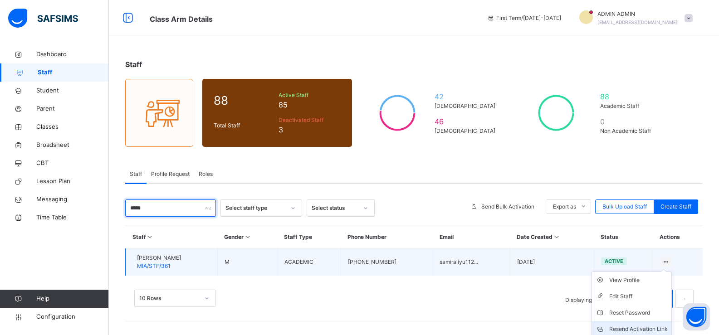
type input "*****"
click at [628, 327] on div "Resend Activation Link" at bounding box center [638, 329] width 59 height 9
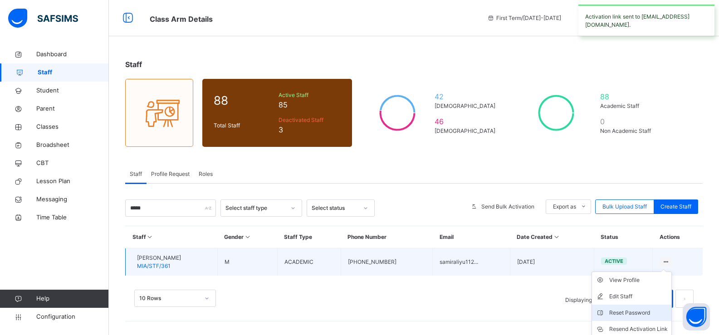
click at [630, 311] on div "Reset Password" at bounding box center [638, 313] width 59 height 9
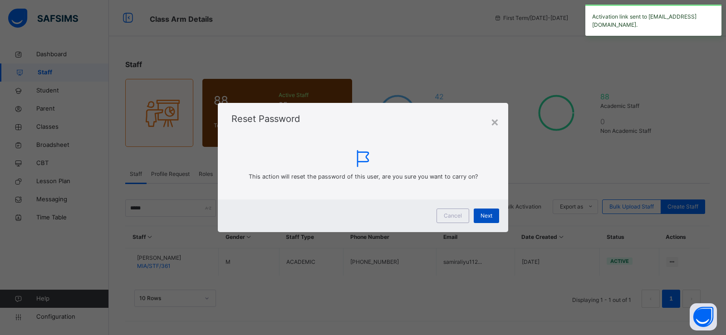
click at [483, 216] on span "Next" at bounding box center [487, 216] width 12 height 8
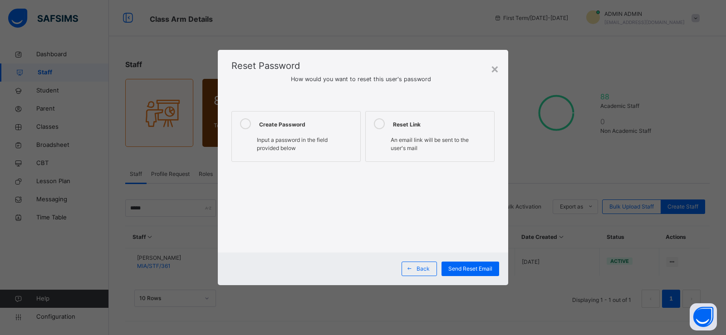
click at [278, 128] on div "Create Password" at bounding box center [307, 123] width 97 height 11
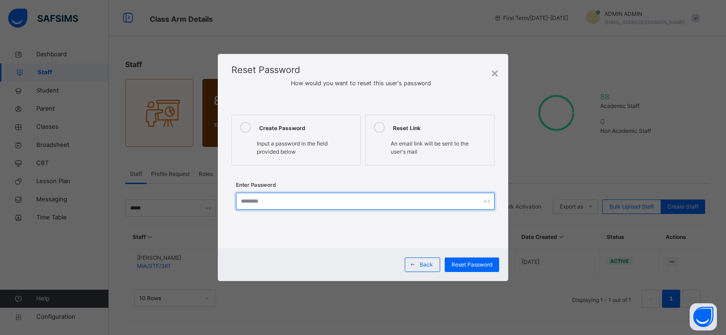
click at [248, 201] on input "text" at bounding box center [365, 201] width 259 height 17
